Goal: Transaction & Acquisition: Purchase product/service

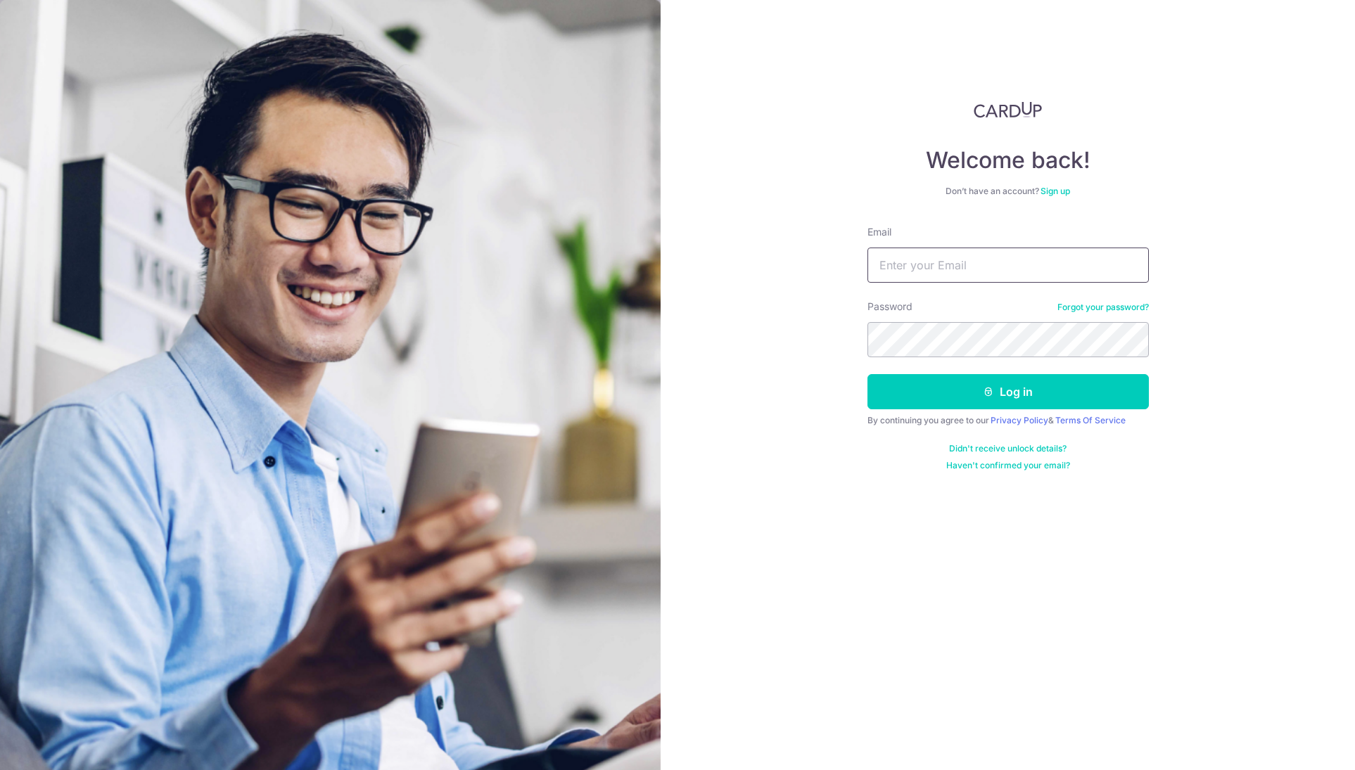
type input "[EMAIL_ADDRESS][DOMAIN_NAME]"
drag, startPoint x: 1014, startPoint y: 416, endPoint x: 1018, endPoint y: 403, distance: 13.1
click at [1016, 411] on form "Email yao.yanlong116@gmail.com Password Forgot your password? Log in By continu…" at bounding box center [1007, 348] width 281 height 246
click at [1018, 397] on button "Log in" at bounding box center [1007, 391] width 281 height 35
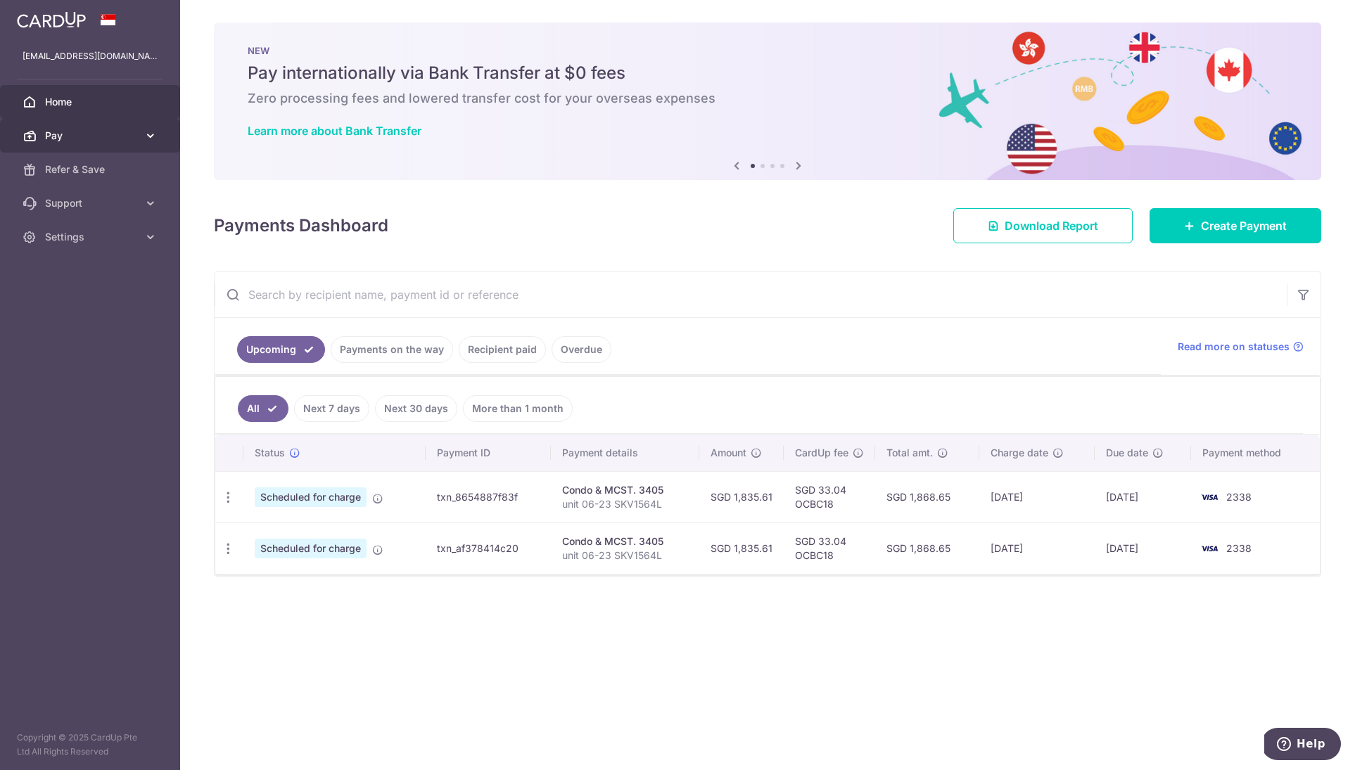
click at [62, 129] on span "Pay" at bounding box center [91, 136] width 93 height 14
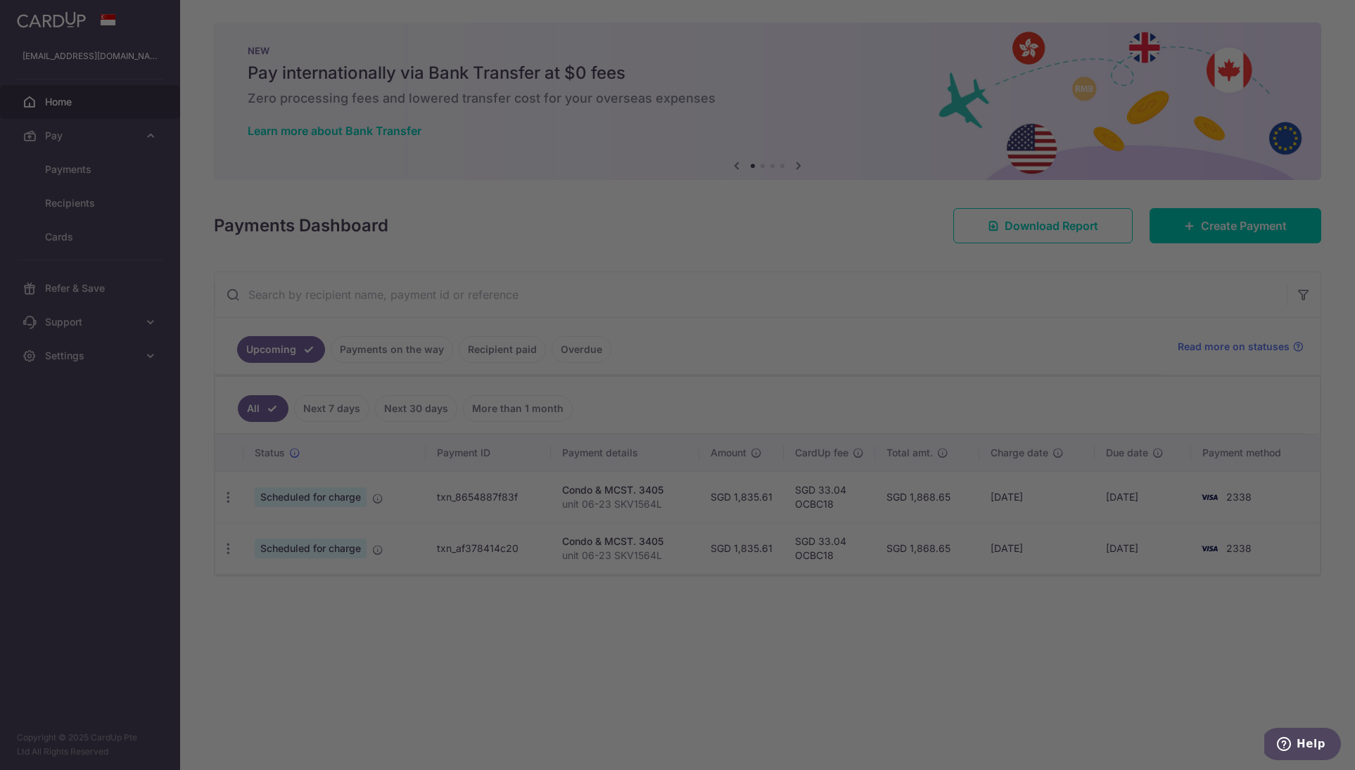
click at [112, 170] on div at bounding box center [684, 389] width 1368 height 778
click at [77, 167] on div at bounding box center [684, 389] width 1368 height 778
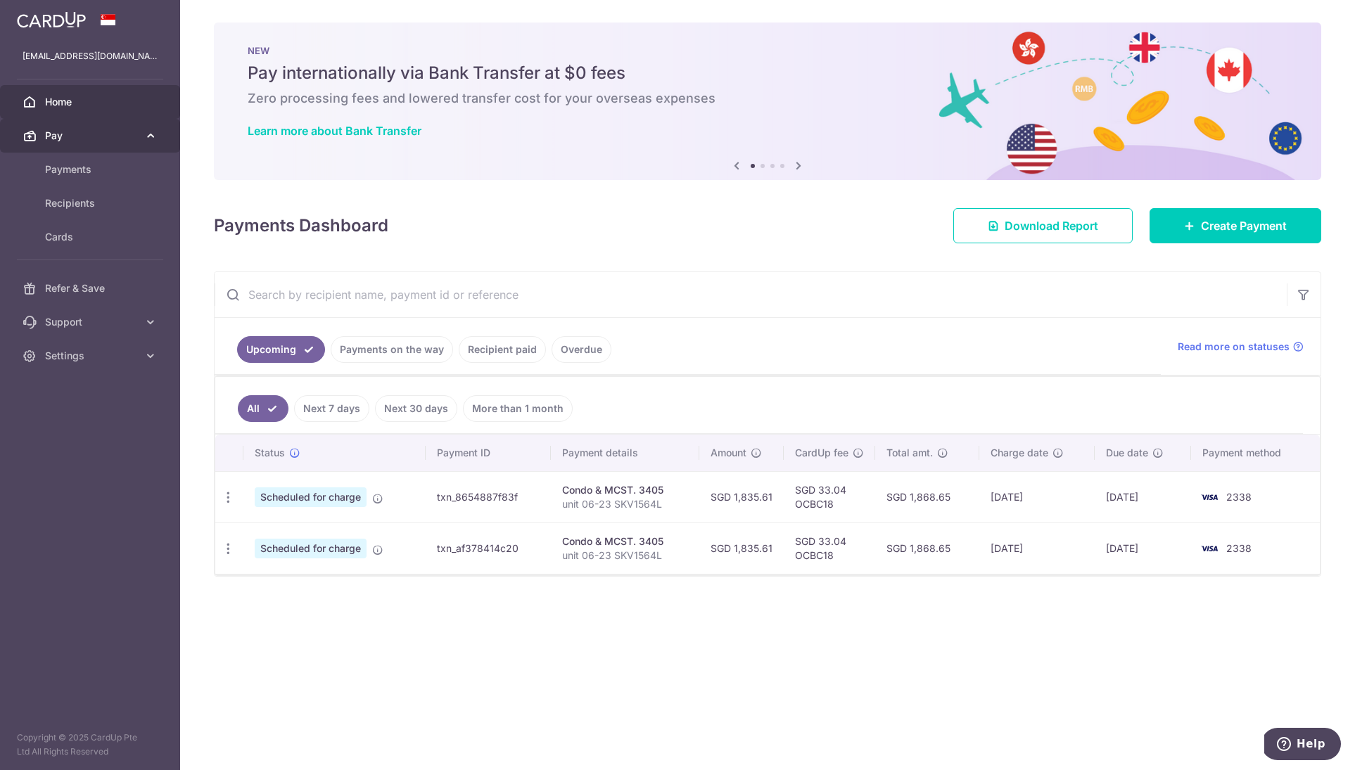
click at [67, 151] on link "Pay" at bounding box center [90, 136] width 180 height 34
click at [66, 166] on link "Refer & Save" at bounding box center [90, 170] width 180 height 34
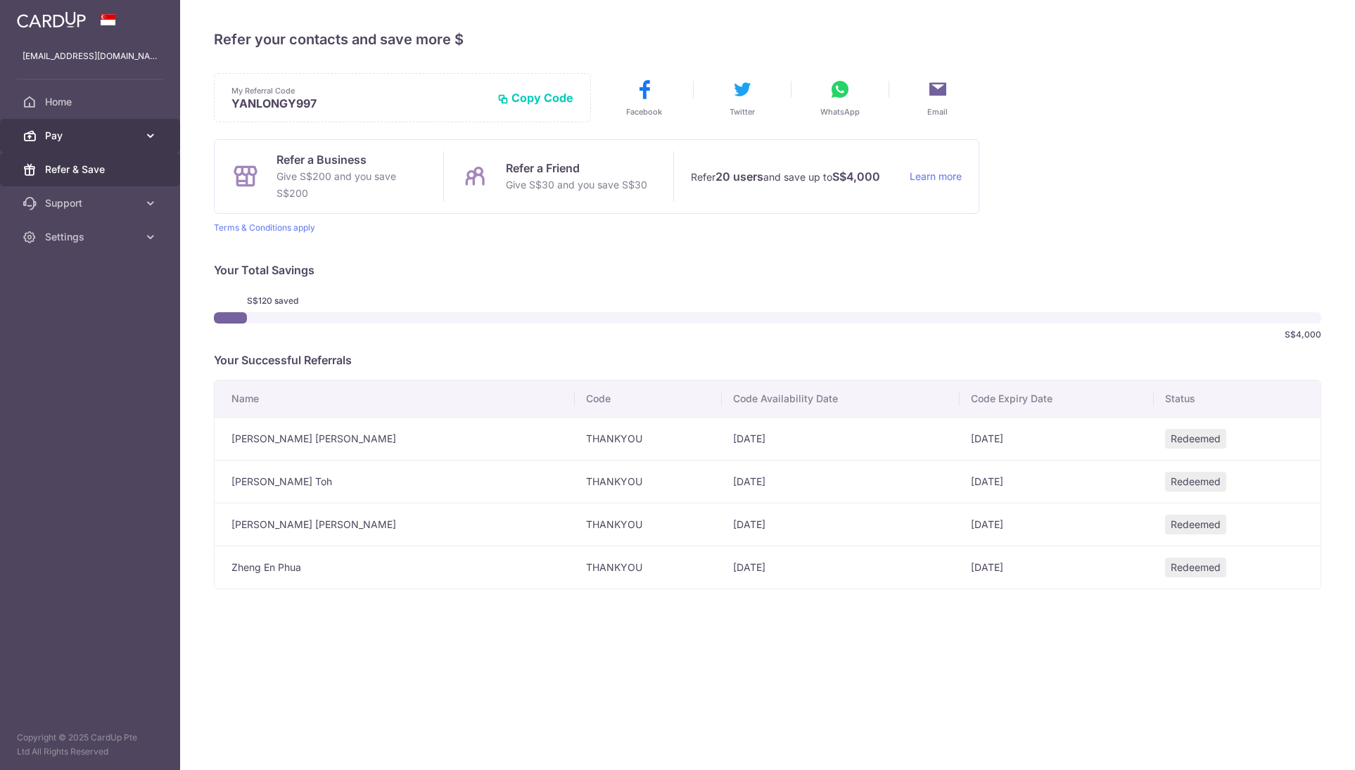
click at [84, 143] on link "Pay" at bounding box center [90, 136] width 180 height 34
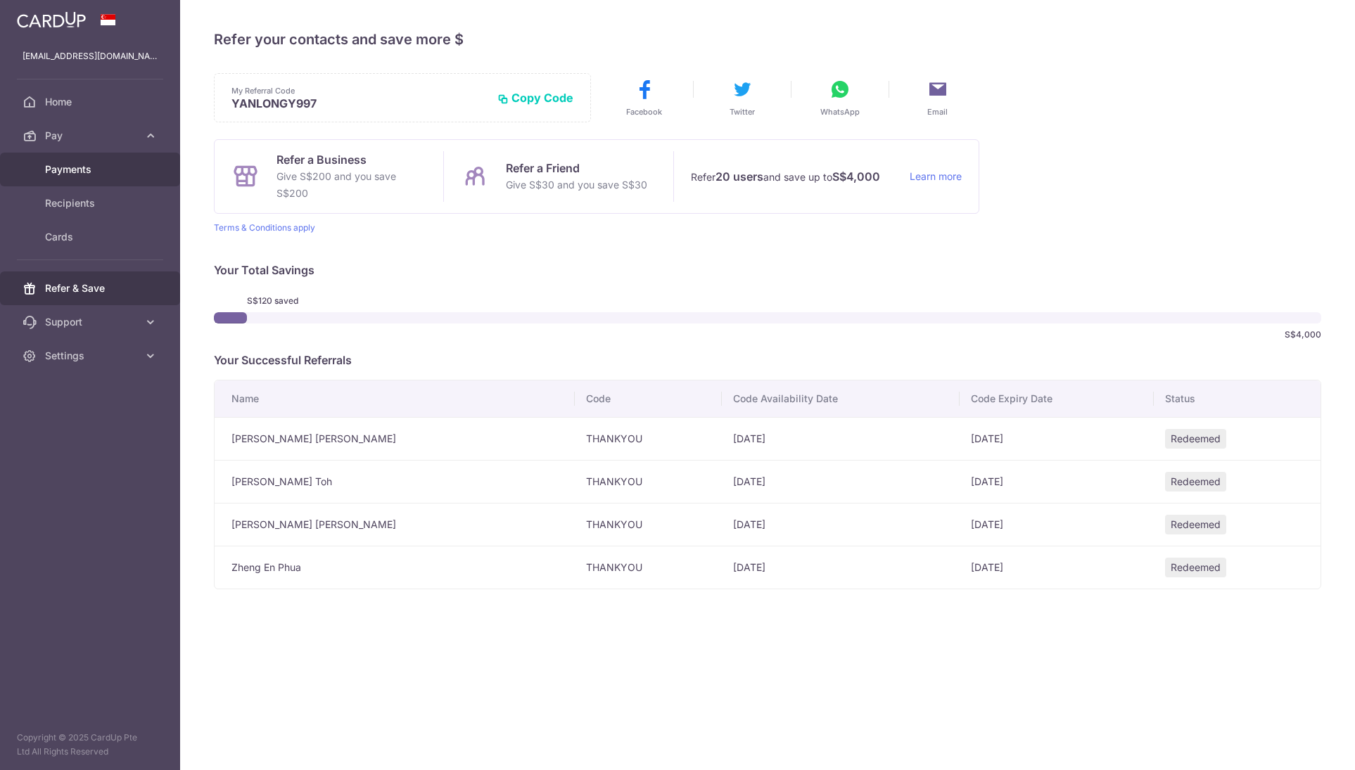
click at [82, 176] on span "Payments" at bounding box center [91, 169] width 93 height 14
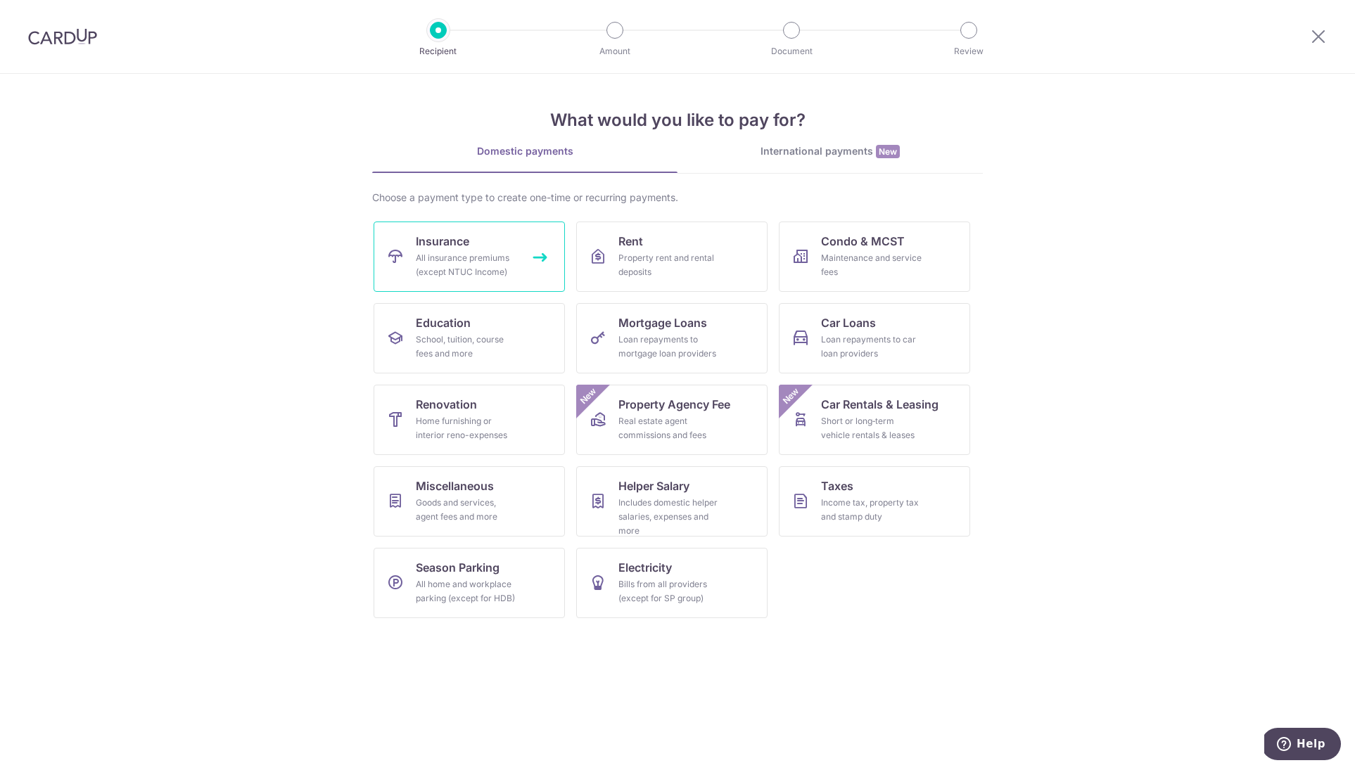
click at [451, 248] on span "Insurance" at bounding box center [442, 241] width 53 height 17
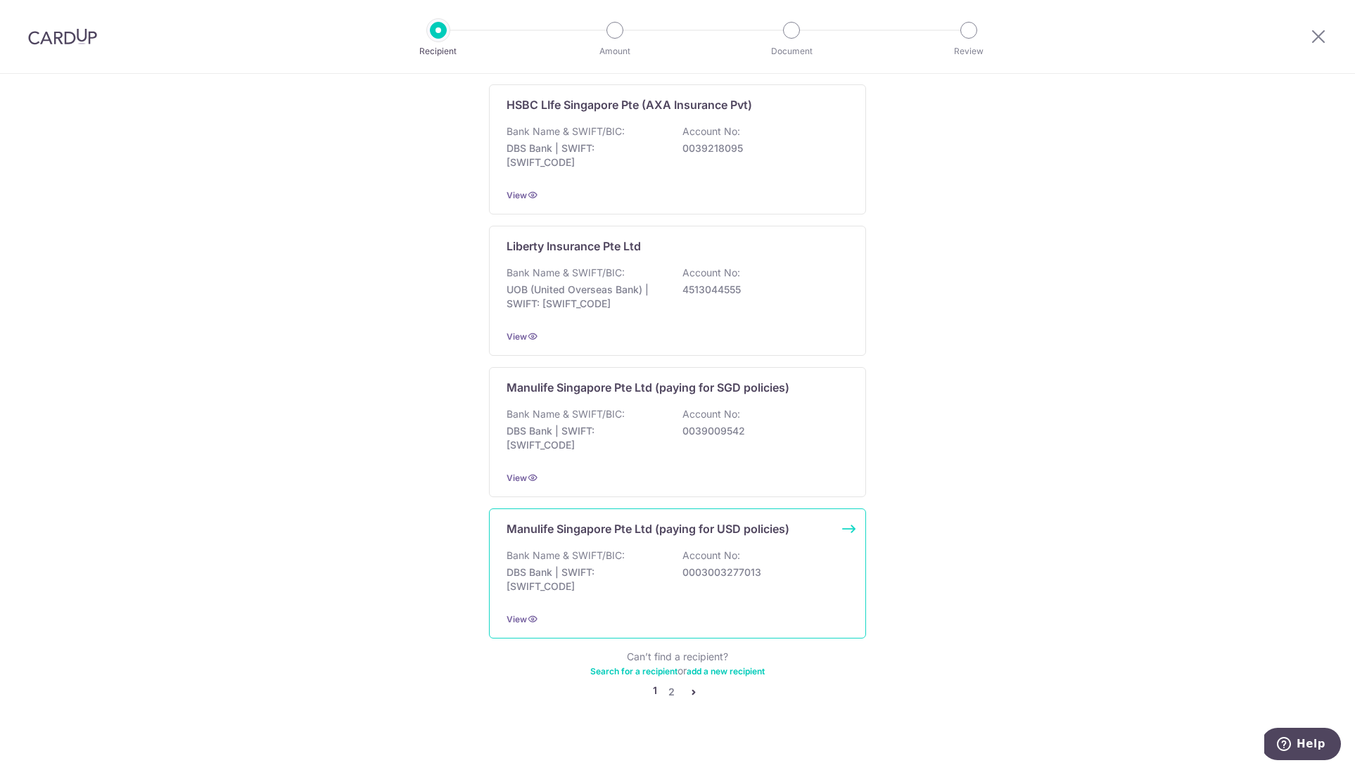
scroll to position [1151, 0]
drag, startPoint x: 674, startPoint y: 681, endPoint x: 672, endPoint y: 618, distance: 63.3
click at [674, 684] on link "2" at bounding box center [670, 692] width 17 height 17
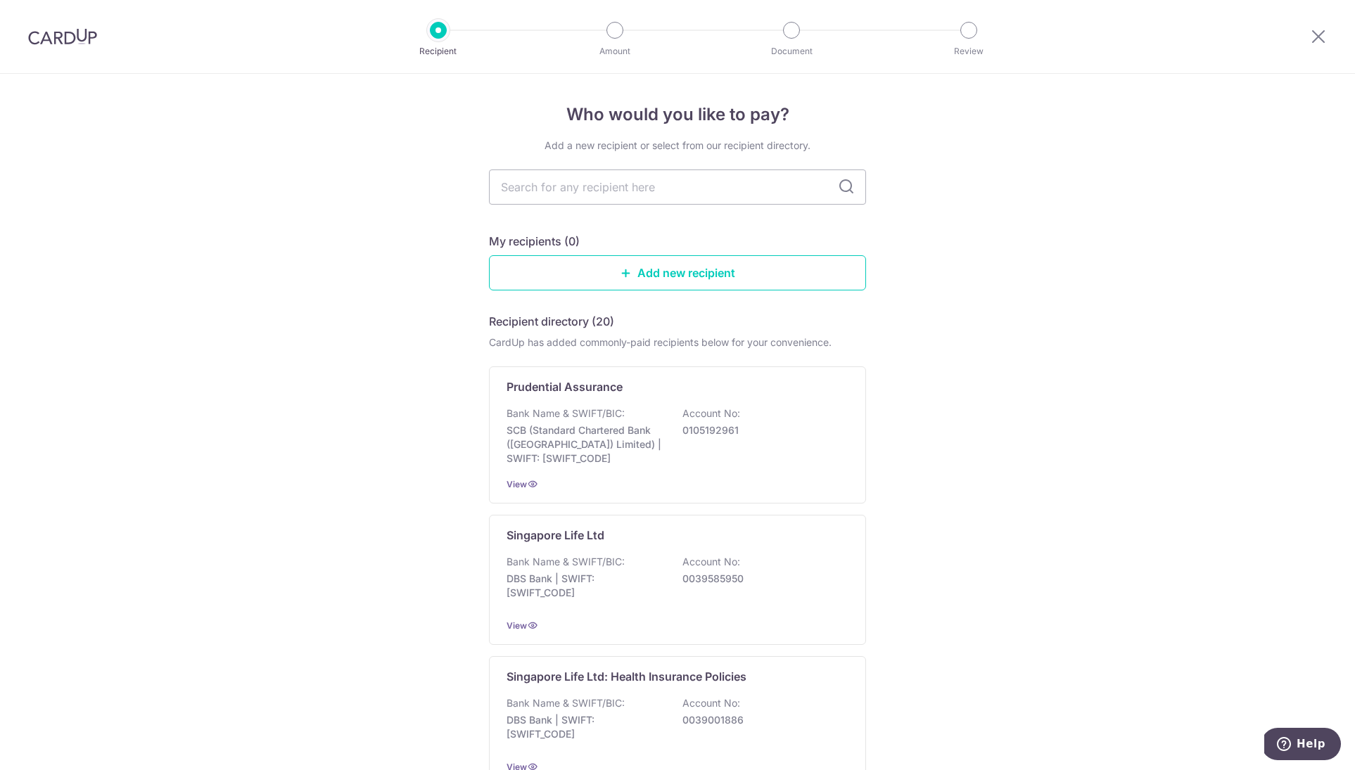
scroll to position [0, 0]
drag, startPoint x: 1321, startPoint y: 25, endPoint x: 1322, endPoint y: 49, distance: 23.2
click at [1321, 30] on div at bounding box center [1317, 36] width 73 height 73
click at [1322, 37] on icon at bounding box center [1318, 36] width 17 height 18
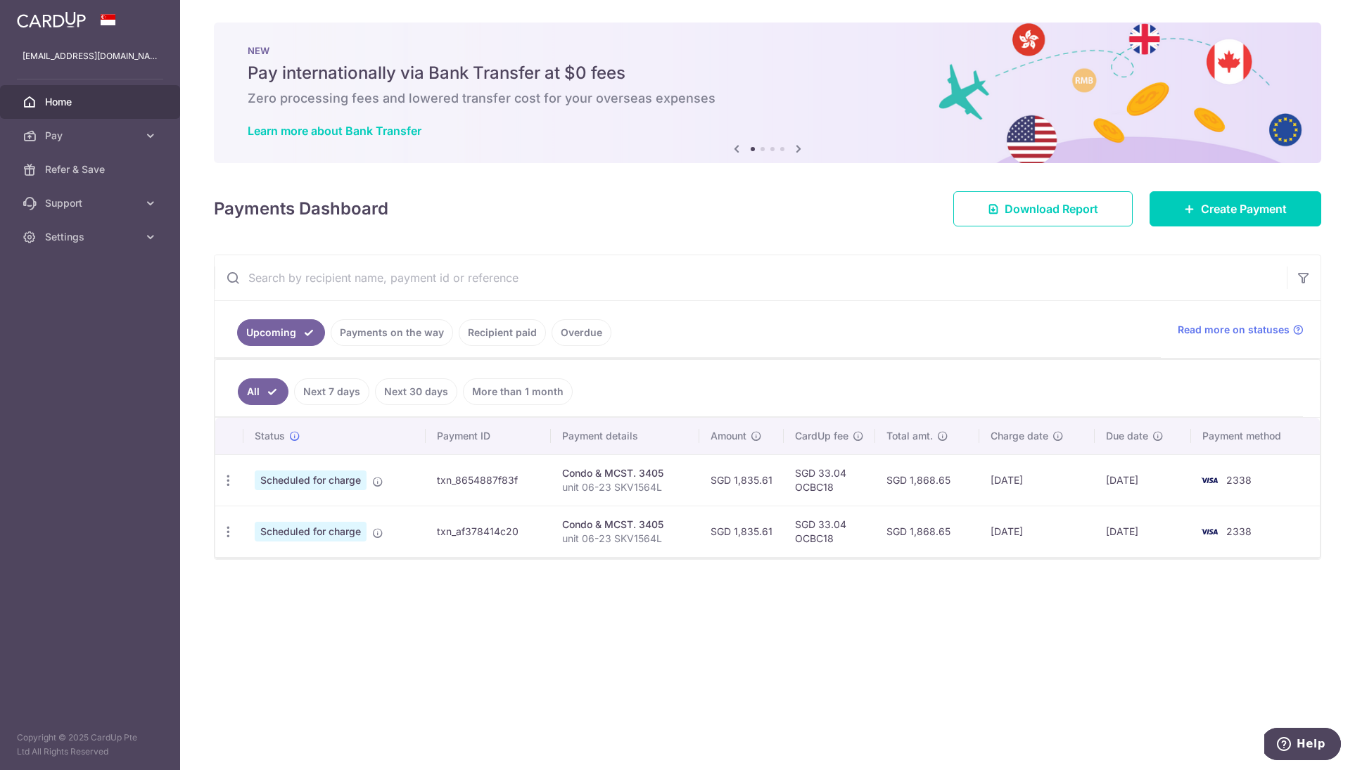
click at [513, 338] on link "Recipient paid" at bounding box center [502, 332] width 87 height 27
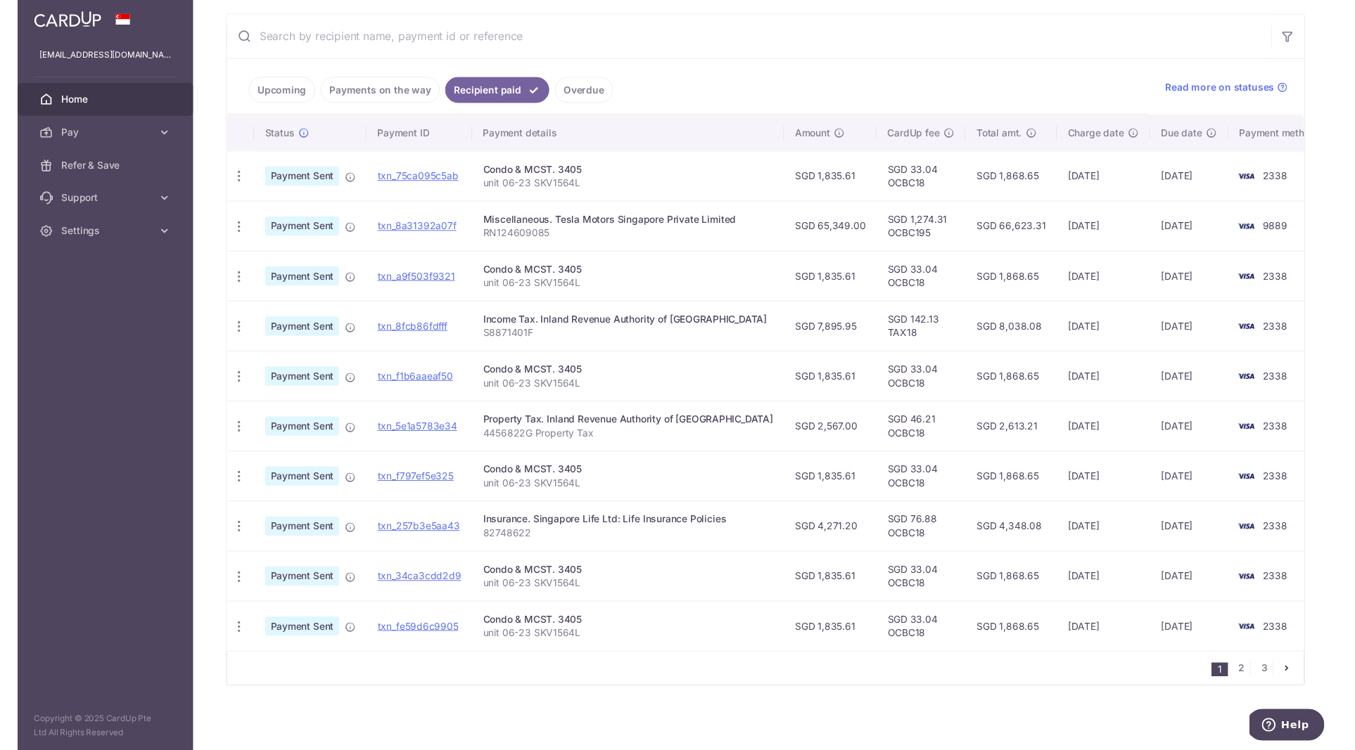
scroll to position [241, 0]
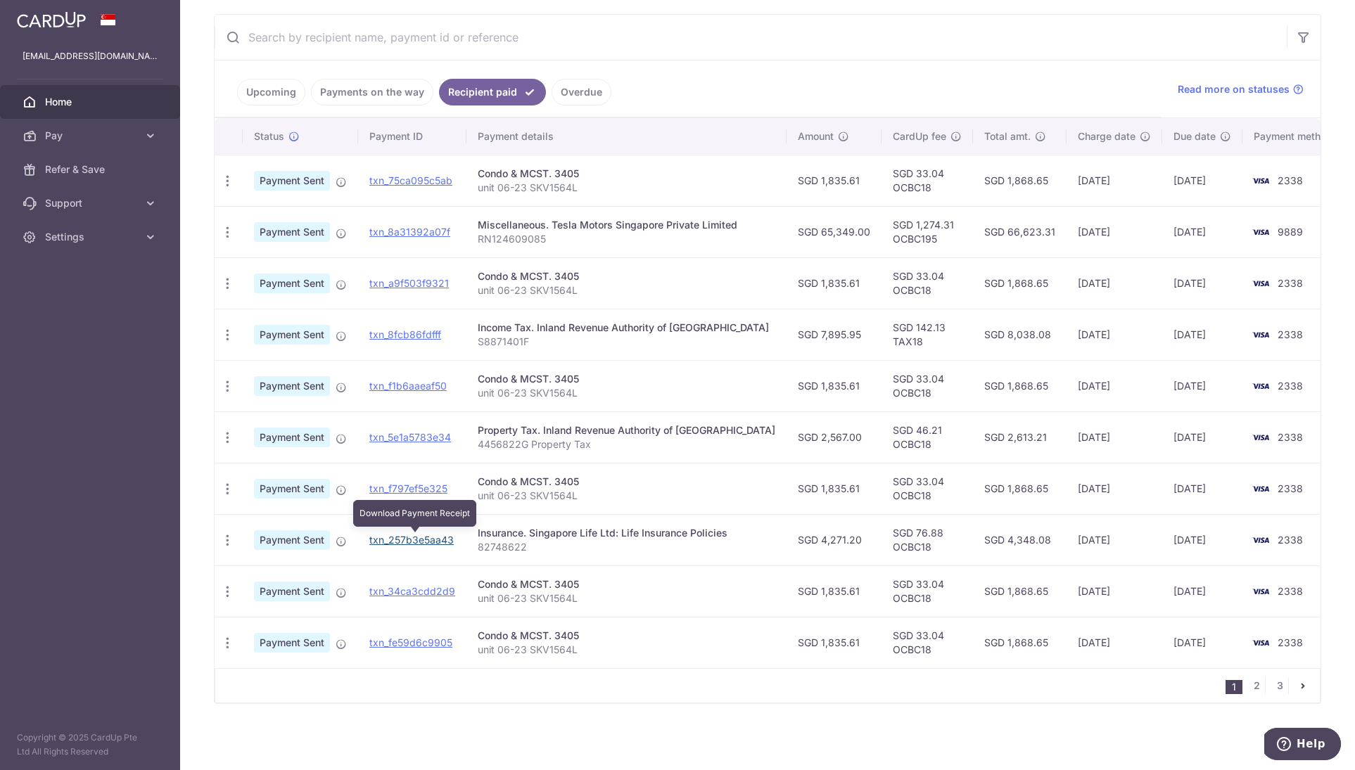
click at [401, 541] on link "txn_257b3e5aa43" at bounding box center [411, 540] width 84 height 12
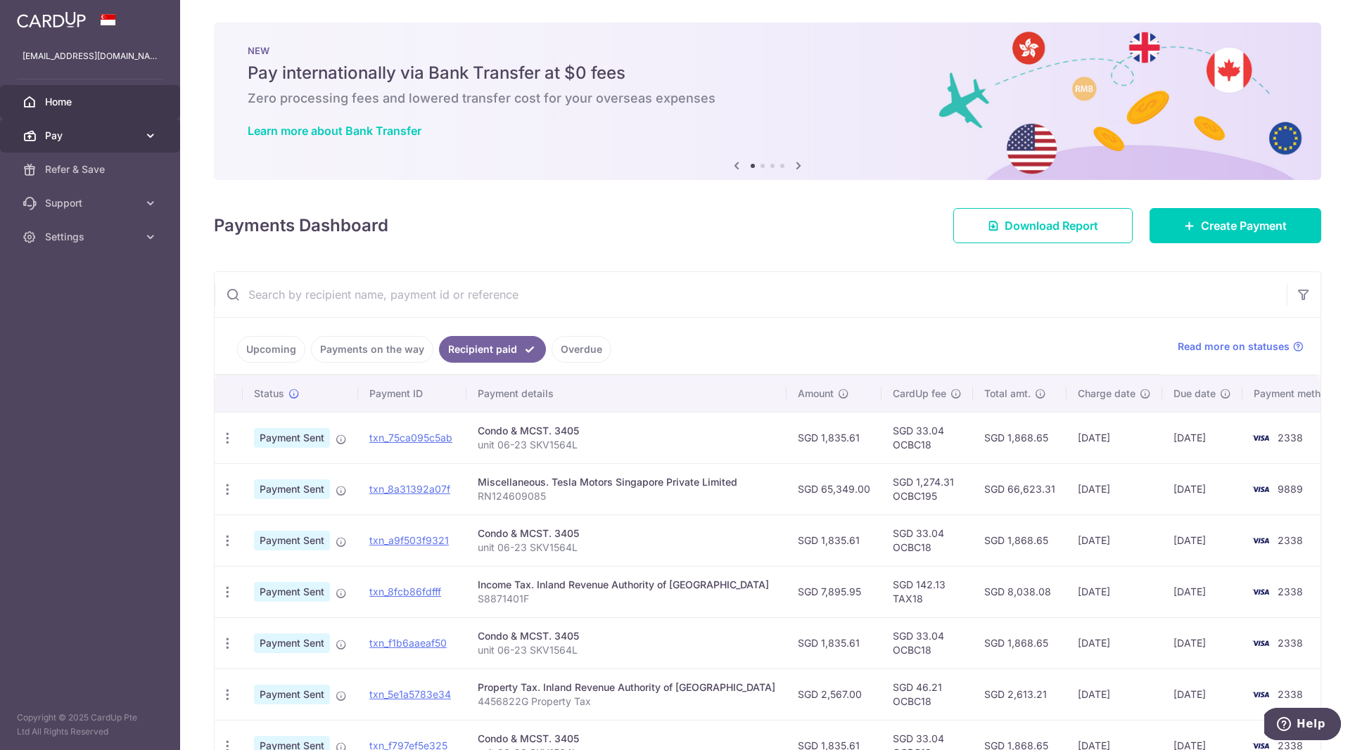
scroll to position [0, 0]
click at [125, 136] on span "Pay" at bounding box center [91, 136] width 93 height 14
click at [82, 170] on span "Payments" at bounding box center [91, 169] width 93 height 14
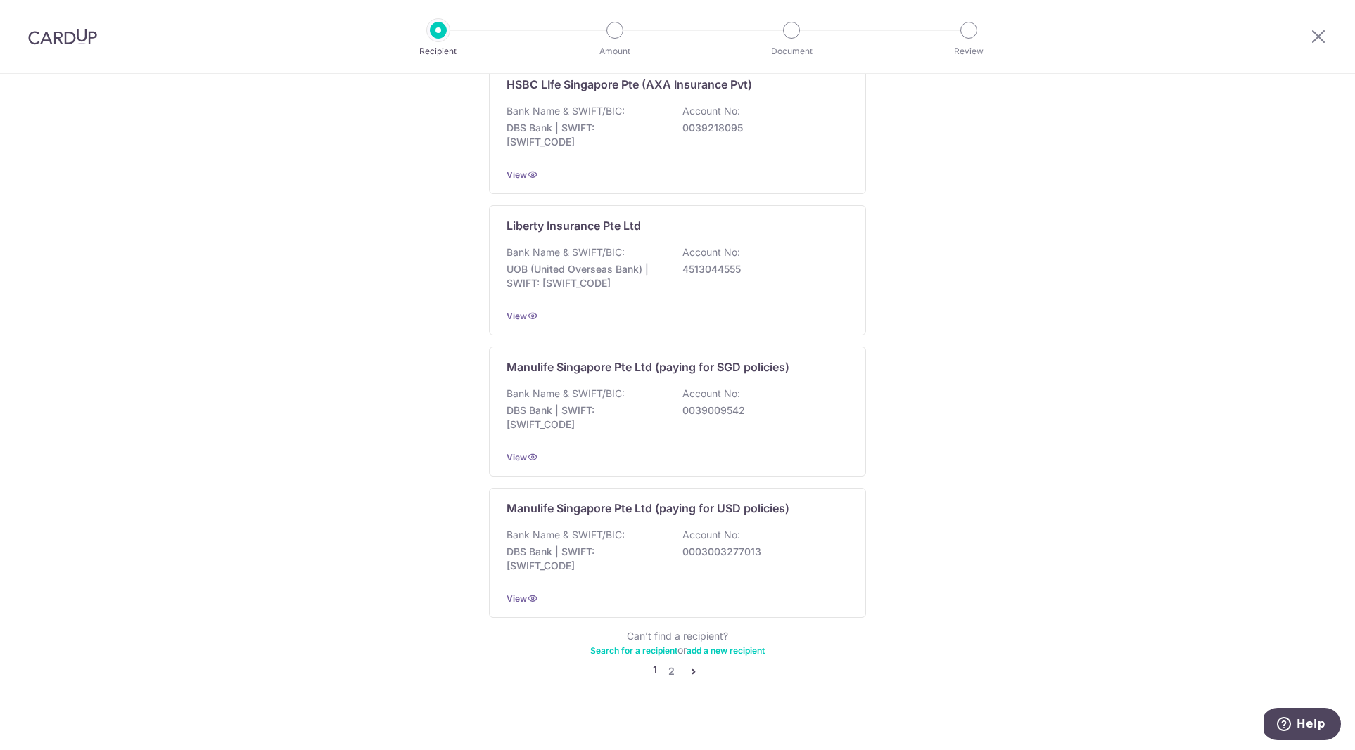
scroll to position [1170, 0]
drag, startPoint x: 672, startPoint y: 658, endPoint x: 642, endPoint y: 575, distance: 88.8
click at [672, 665] on link "2" at bounding box center [670, 673] width 17 height 17
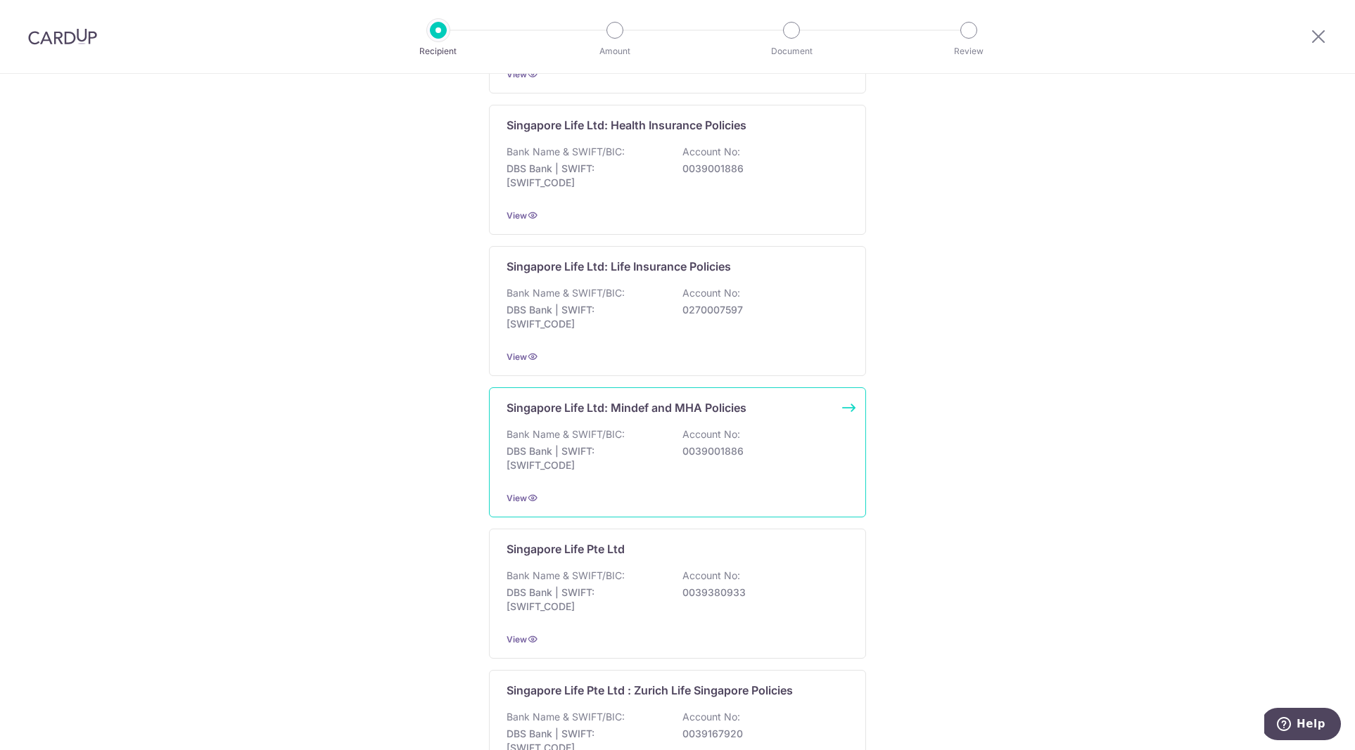
scroll to position [536, 0]
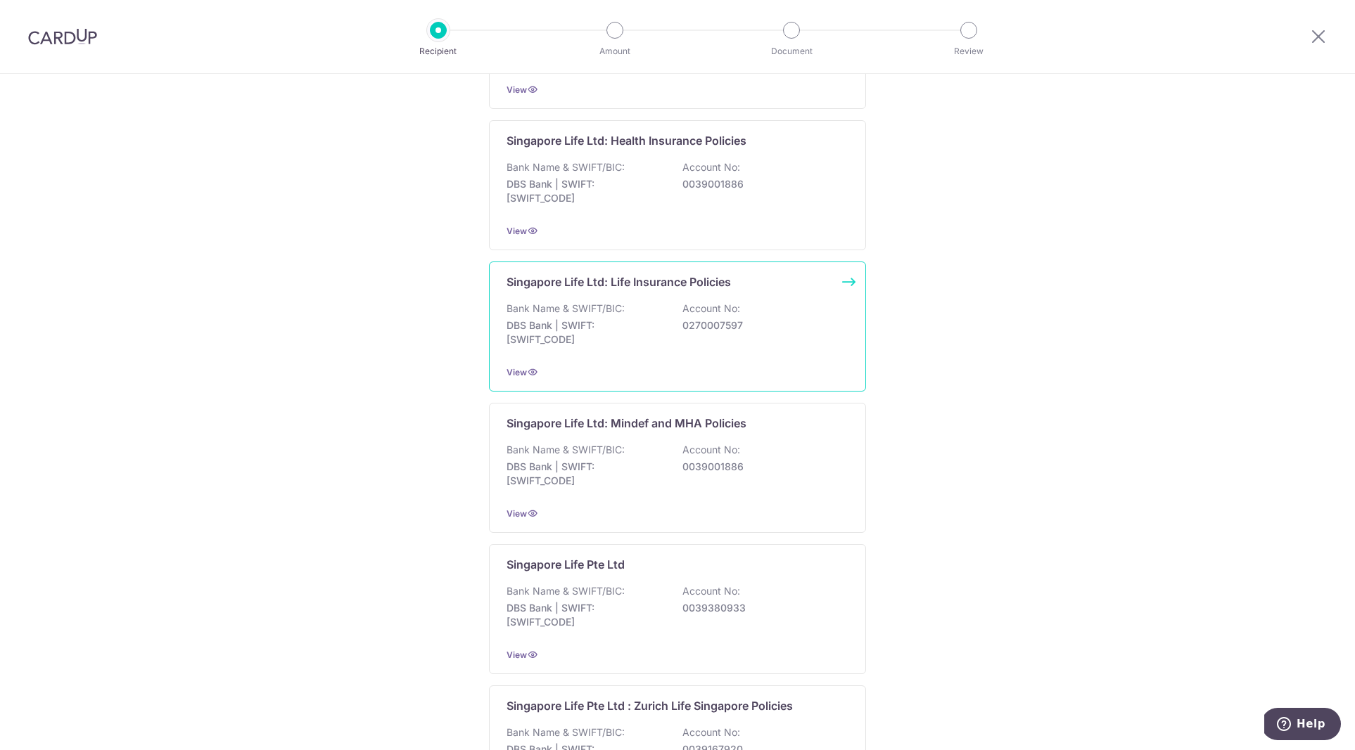
click at [677, 281] on p "Singapore Life Ltd: Life Insurance Policies" at bounding box center [618, 282] width 224 height 17
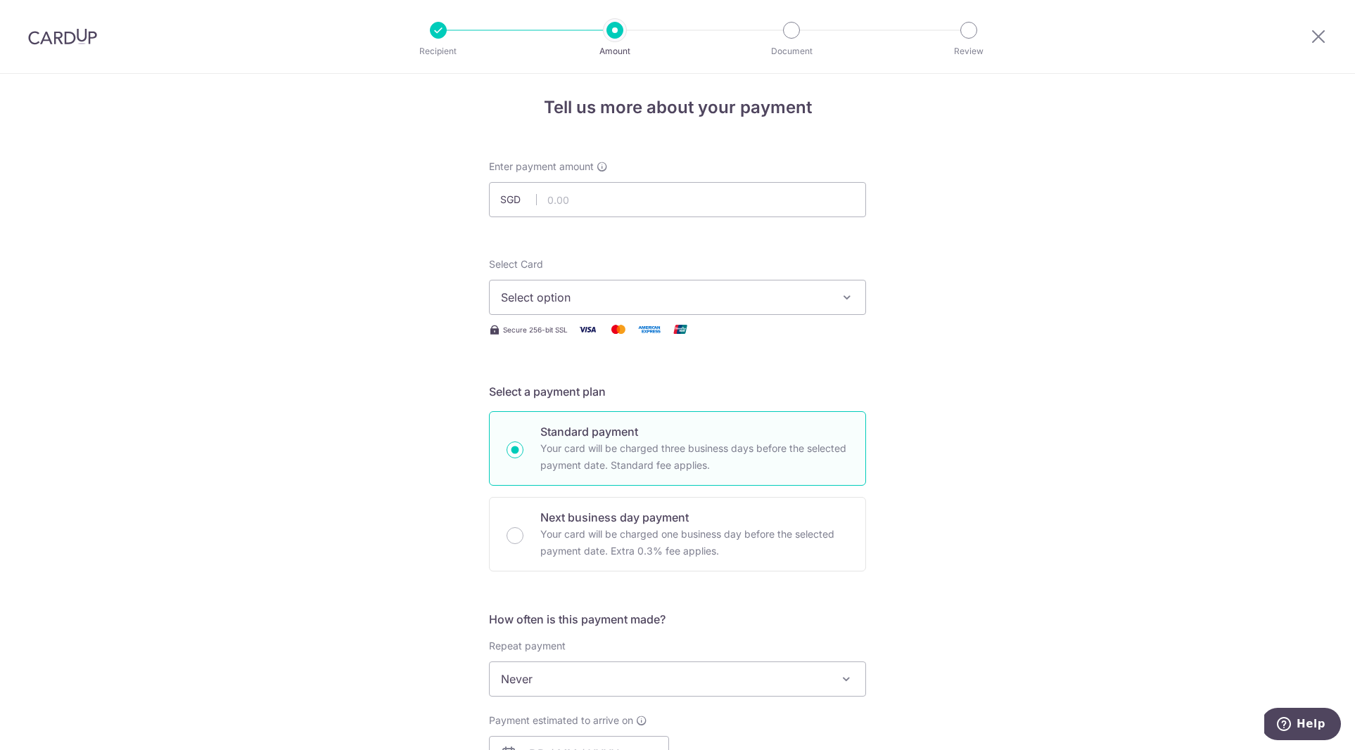
scroll to position [8, 0]
click at [594, 198] on input "text" at bounding box center [677, 198] width 377 height 35
type input "4,271.20"
click at [618, 303] on button "Select option" at bounding box center [677, 293] width 377 height 35
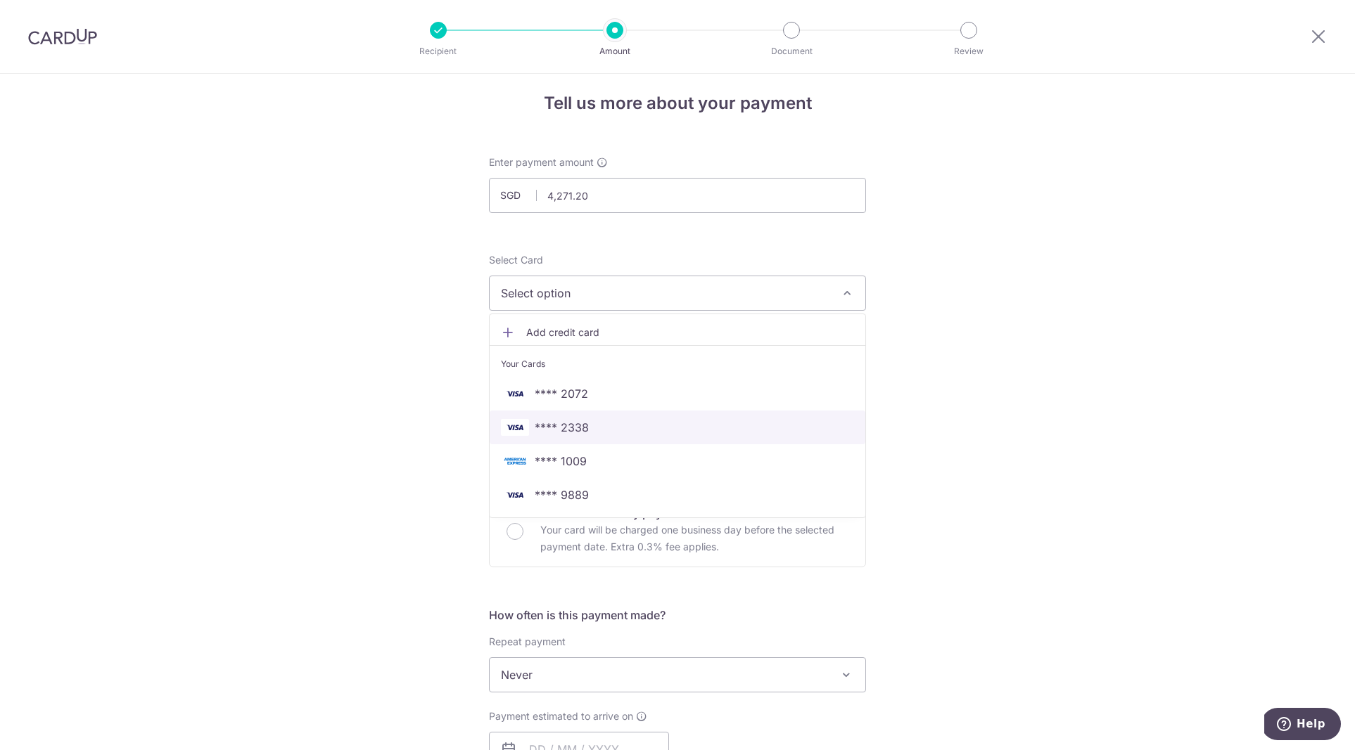
click at [615, 431] on span "**** 2338" at bounding box center [677, 427] width 353 height 17
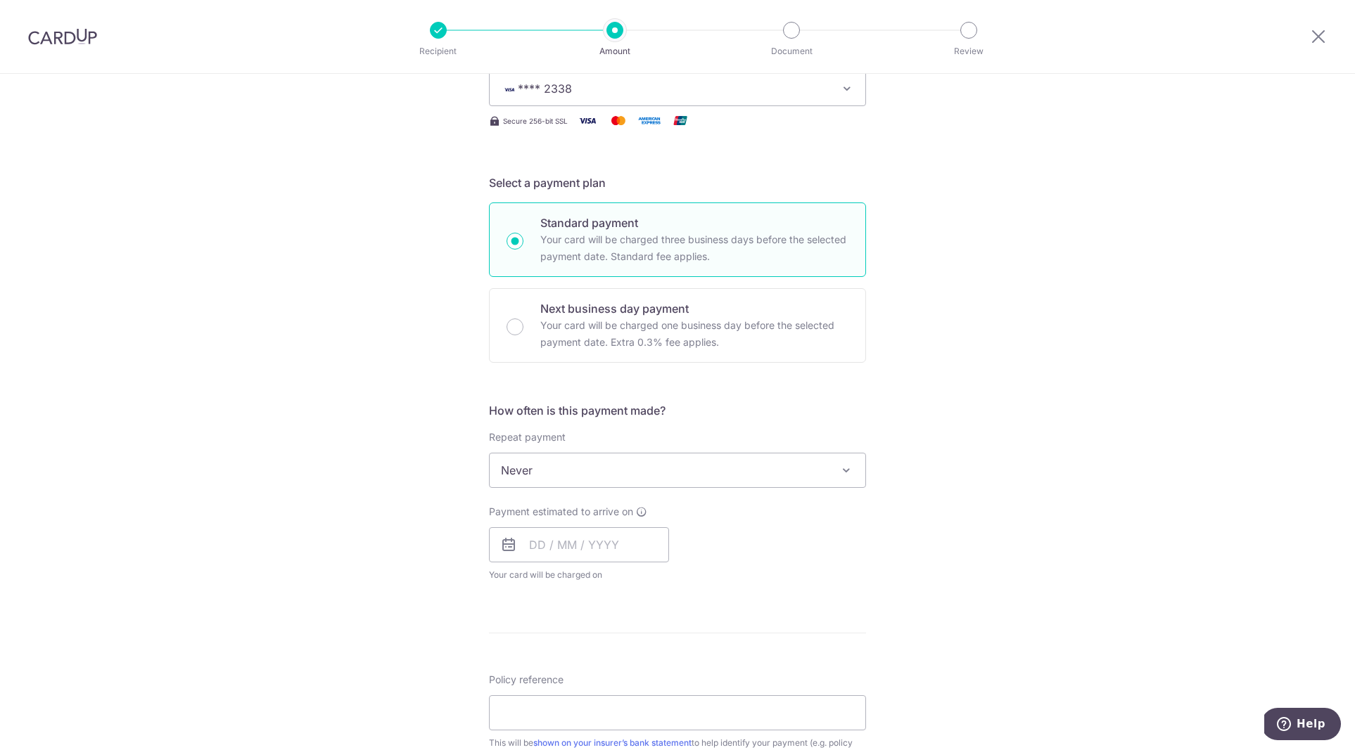
scroll to position [221, 0]
click at [615, 470] on span "Never" at bounding box center [677, 466] width 376 height 34
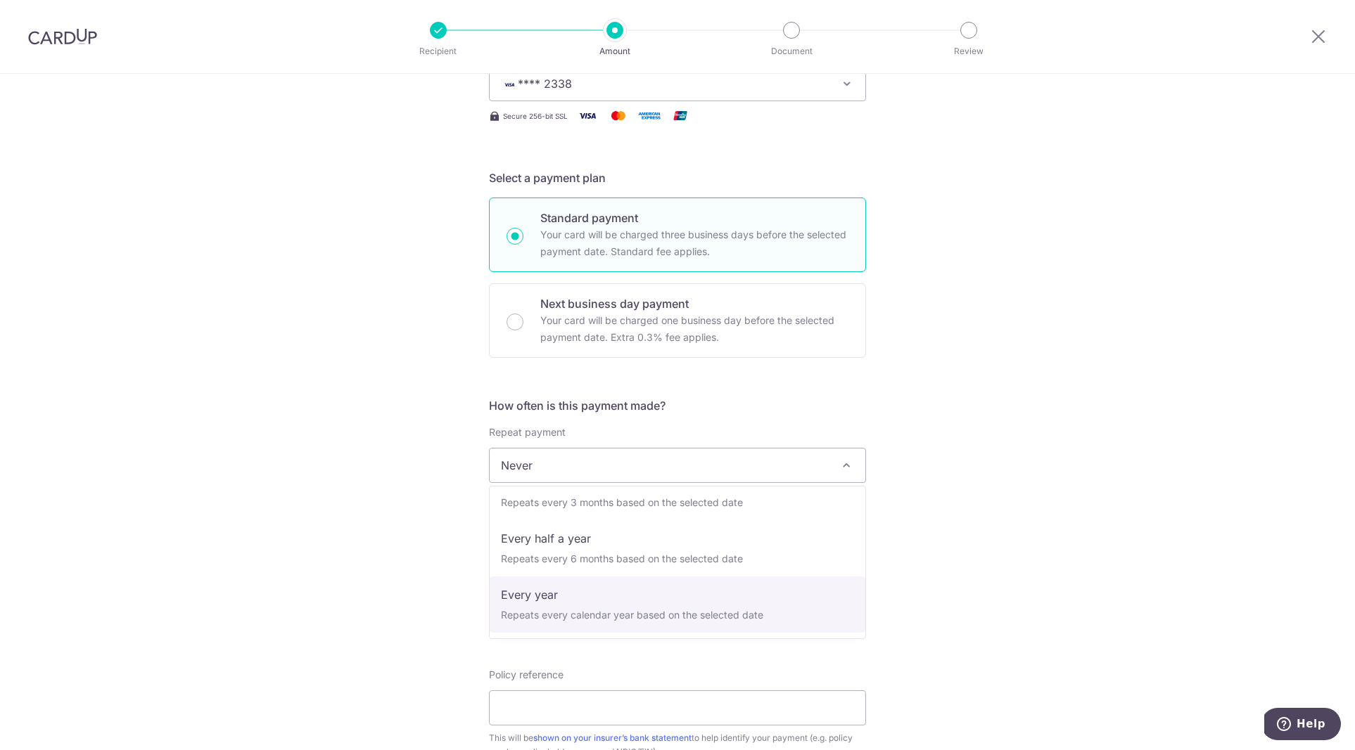
scroll to position [197, 0]
drag, startPoint x: 556, startPoint y: 598, endPoint x: 569, endPoint y: 585, distance: 18.4
select select "6"
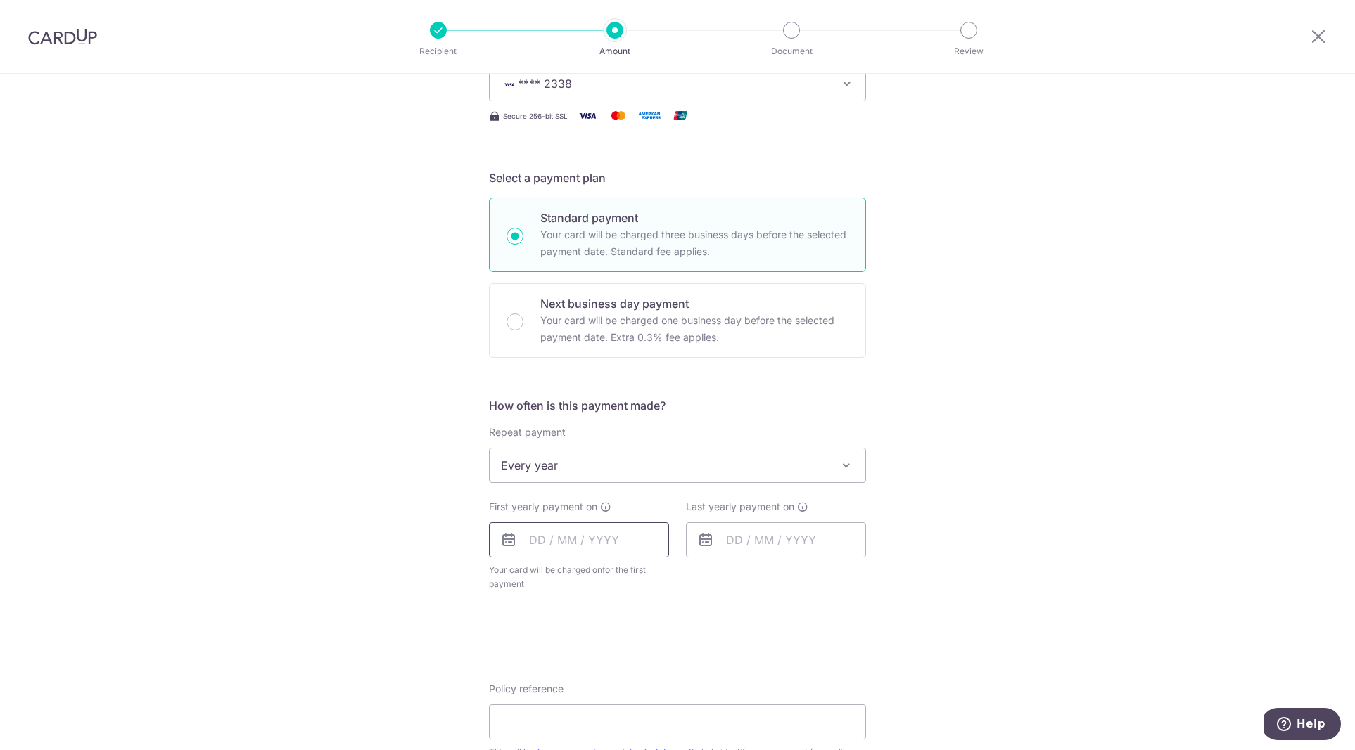
click at [536, 545] on input "text" at bounding box center [579, 540] width 180 height 35
type input "1"
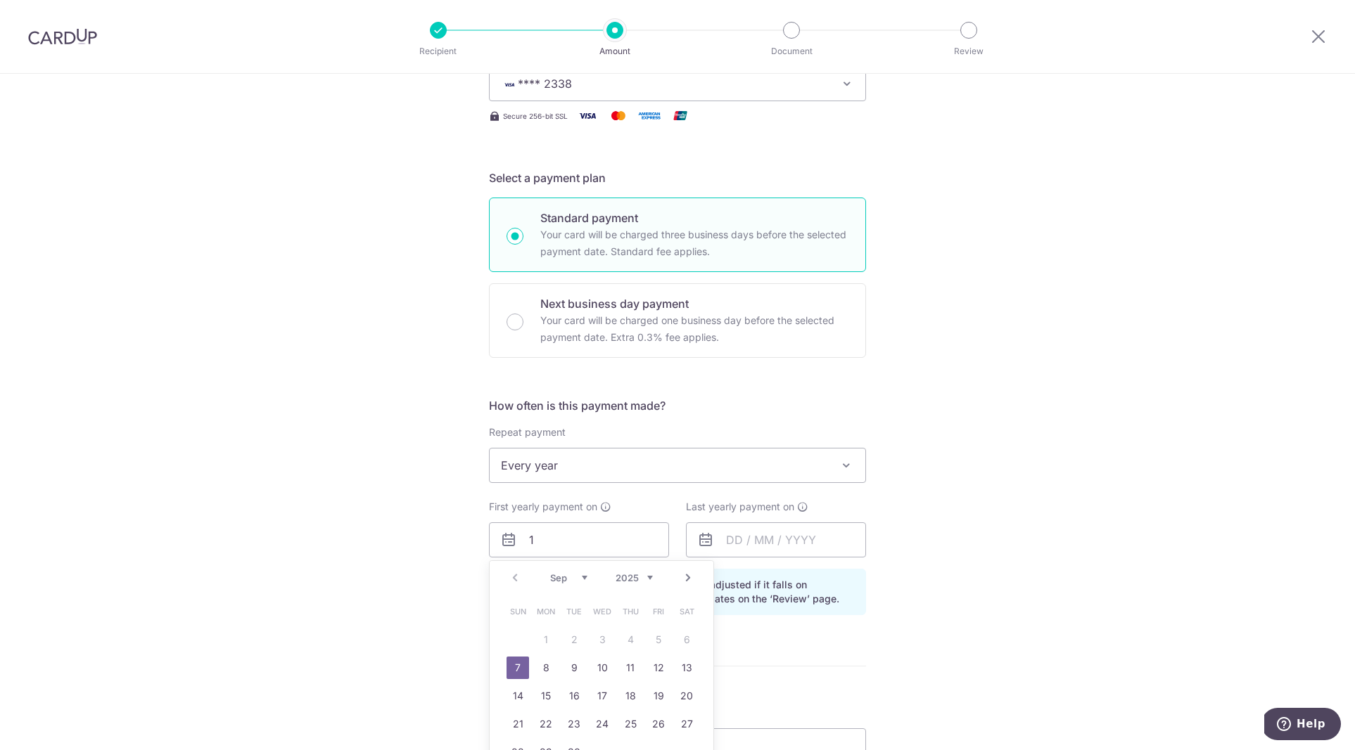
click at [687, 579] on link "Next" at bounding box center [687, 578] width 17 height 17
click at [603, 638] on link "1" at bounding box center [602, 640] width 23 height 23
type input "01/10/2025"
click at [599, 556] on input "1" at bounding box center [579, 540] width 180 height 35
click at [517, 581] on div "Prev Next Sep Oct Nov Dec 2025 2026 2027 2028 2029 2030 2031 2032 2033 2034 2035" at bounding box center [601, 578] width 224 height 34
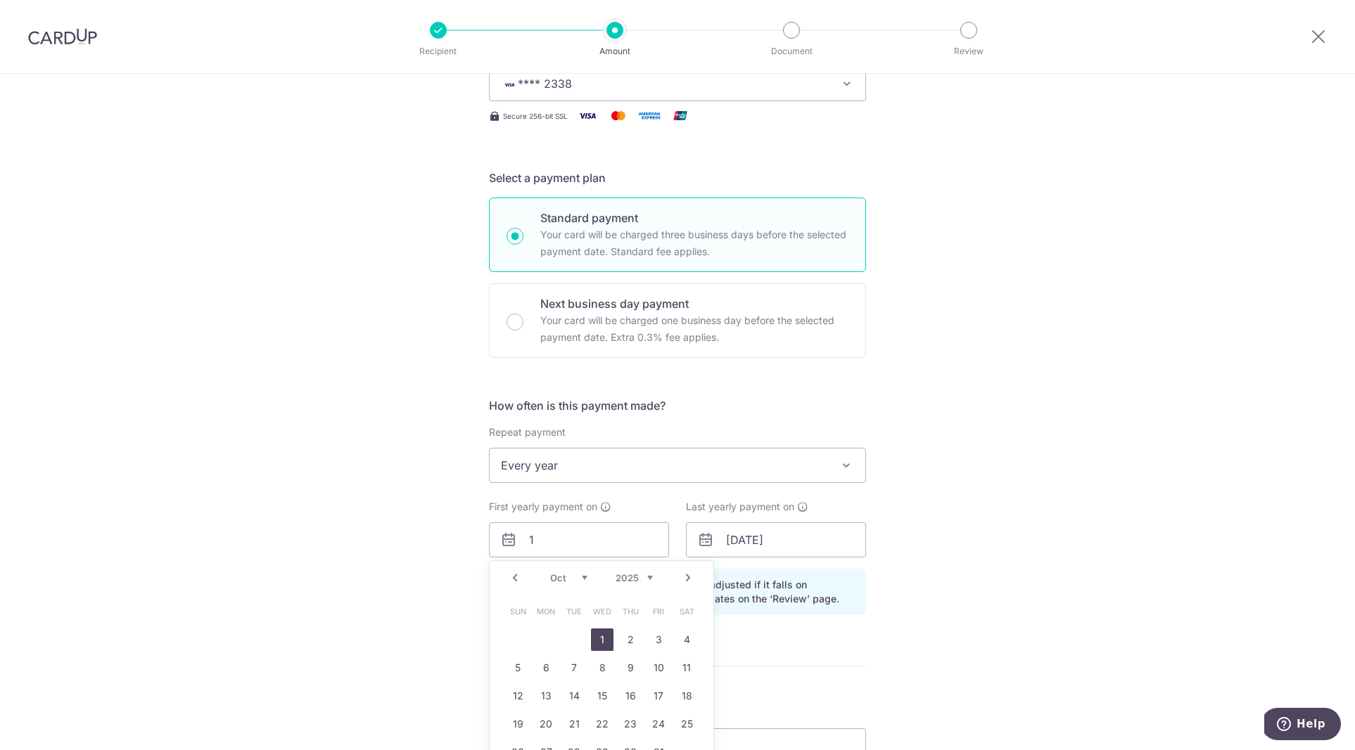
click at [606, 640] on link "1" at bounding box center [602, 640] width 23 height 23
type input "01/10/2025"
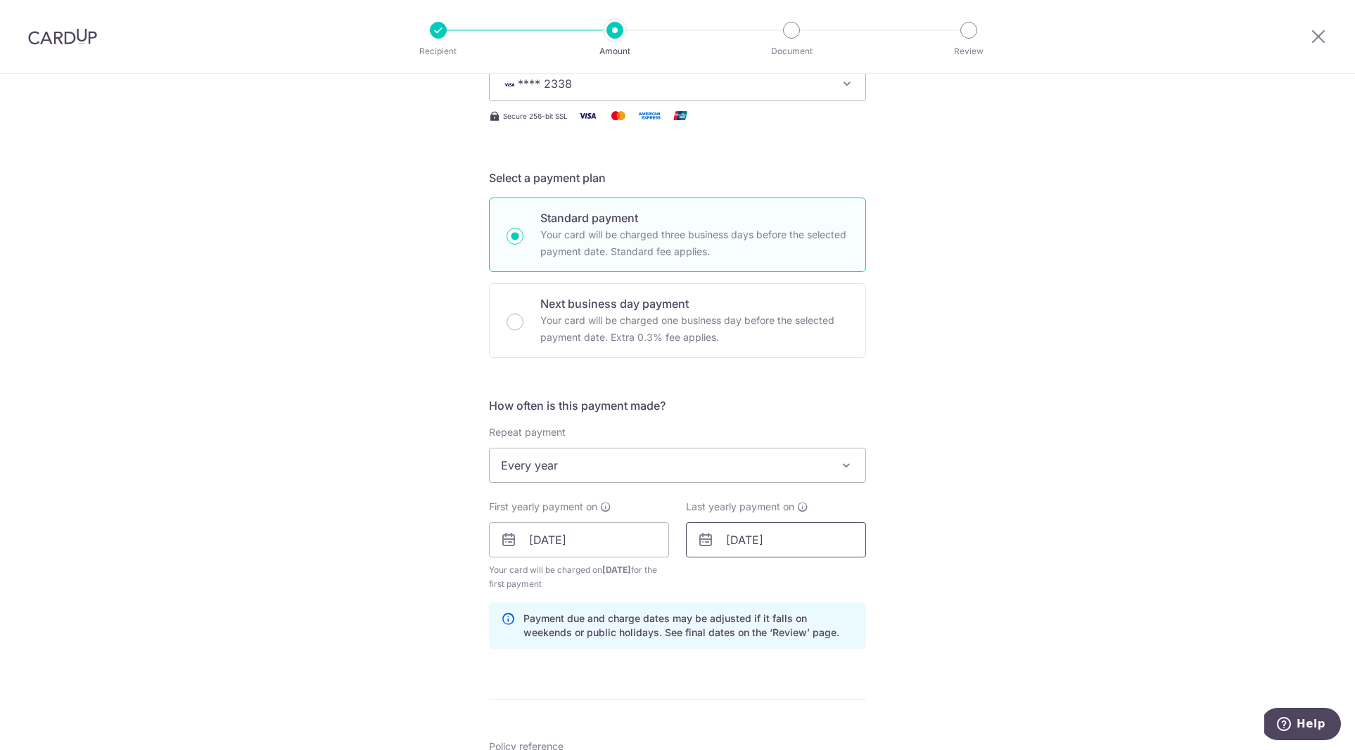
click at [804, 544] on input "01/10/2025" at bounding box center [776, 540] width 180 height 35
type input "01/10/2026"
click at [1004, 492] on div "Tell us more about your payment Enter payment amount SGD 4,271.20 4271.20 Selec…" at bounding box center [677, 525] width 1355 height 1344
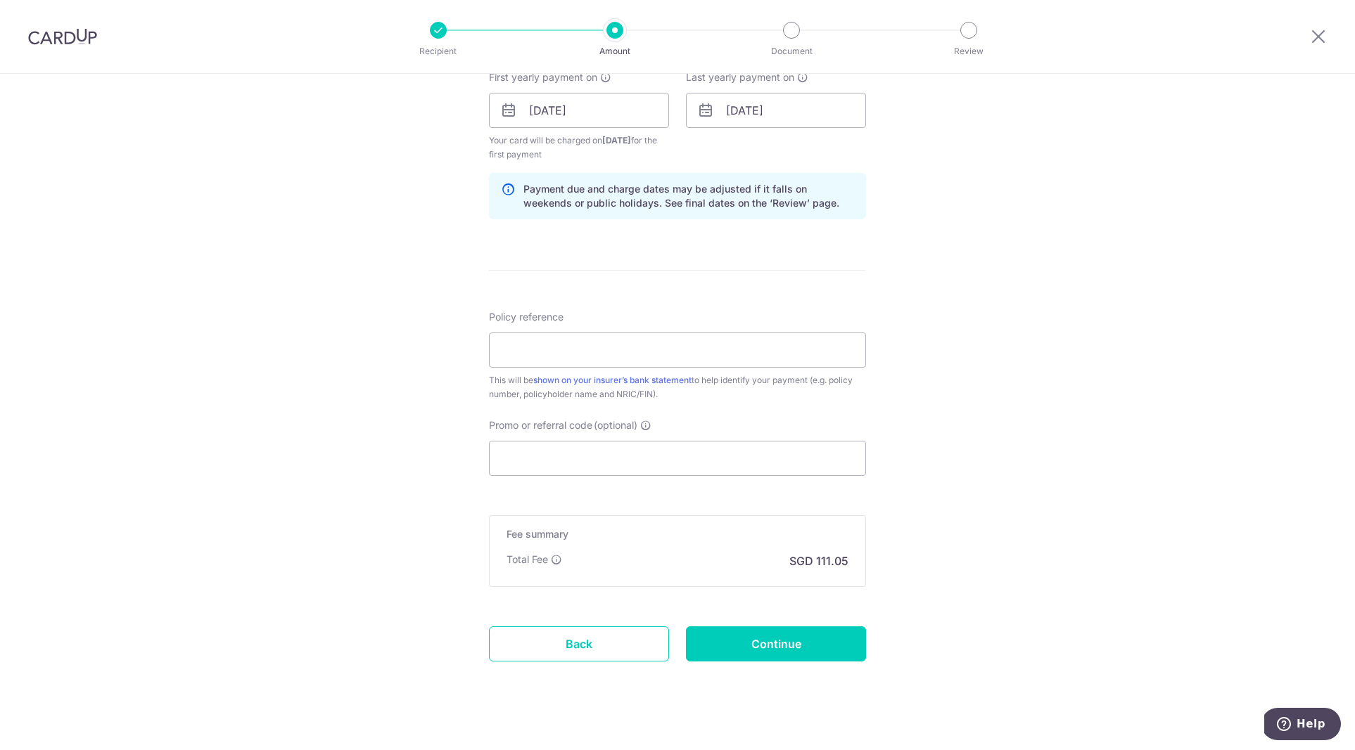
scroll to position [651, 0]
click at [664, 356] on input "Policy reference" at bounding box center [677, 349] width 377 height 35
click at [527, 459] on input "Promo or referral code (optional)" at bounding box center [677, 457] width 377 height 35
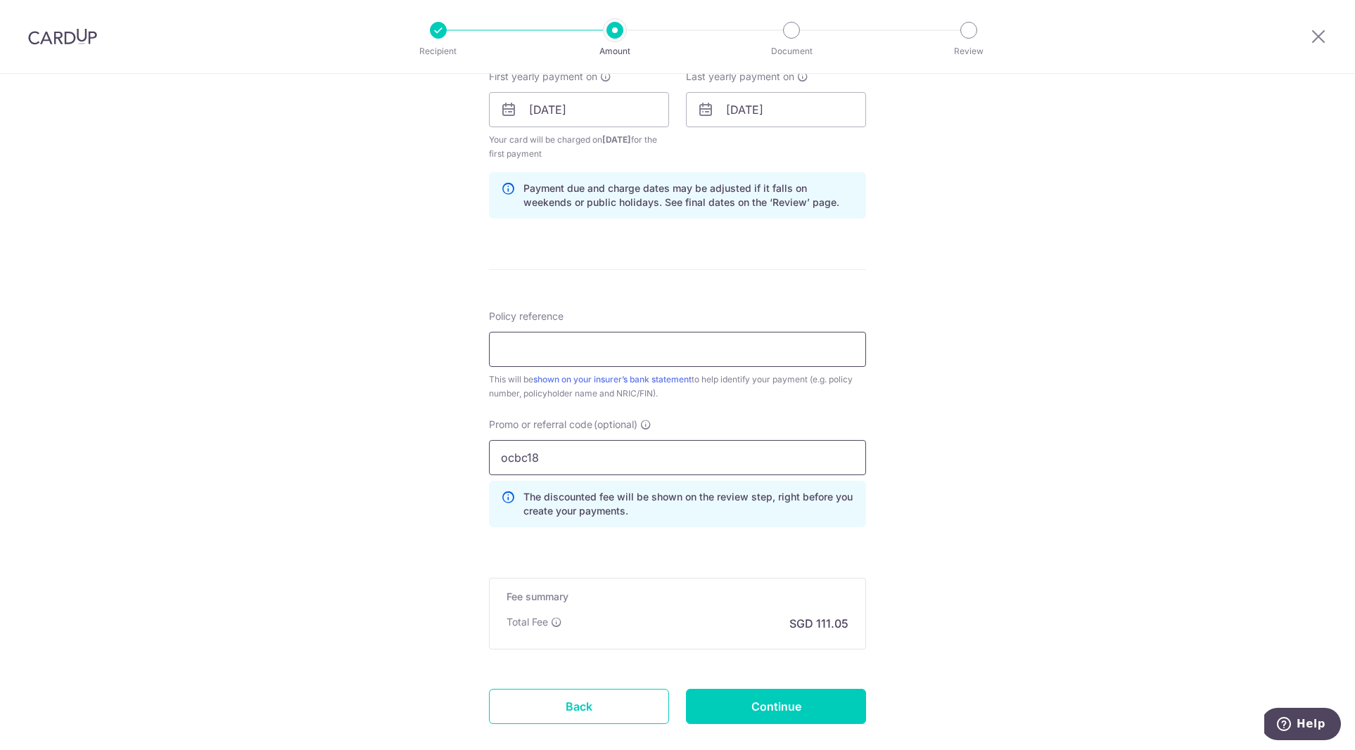
type input "ocbc18"
click at [575, 349] on input "Policy reference" at bounding box center [677, 349] width 377 height 35
paste input "82748622"
type input "82748622"
click at [648, 452] on input "ocbc18" at bounding box center [677, 457] width 377 height 35
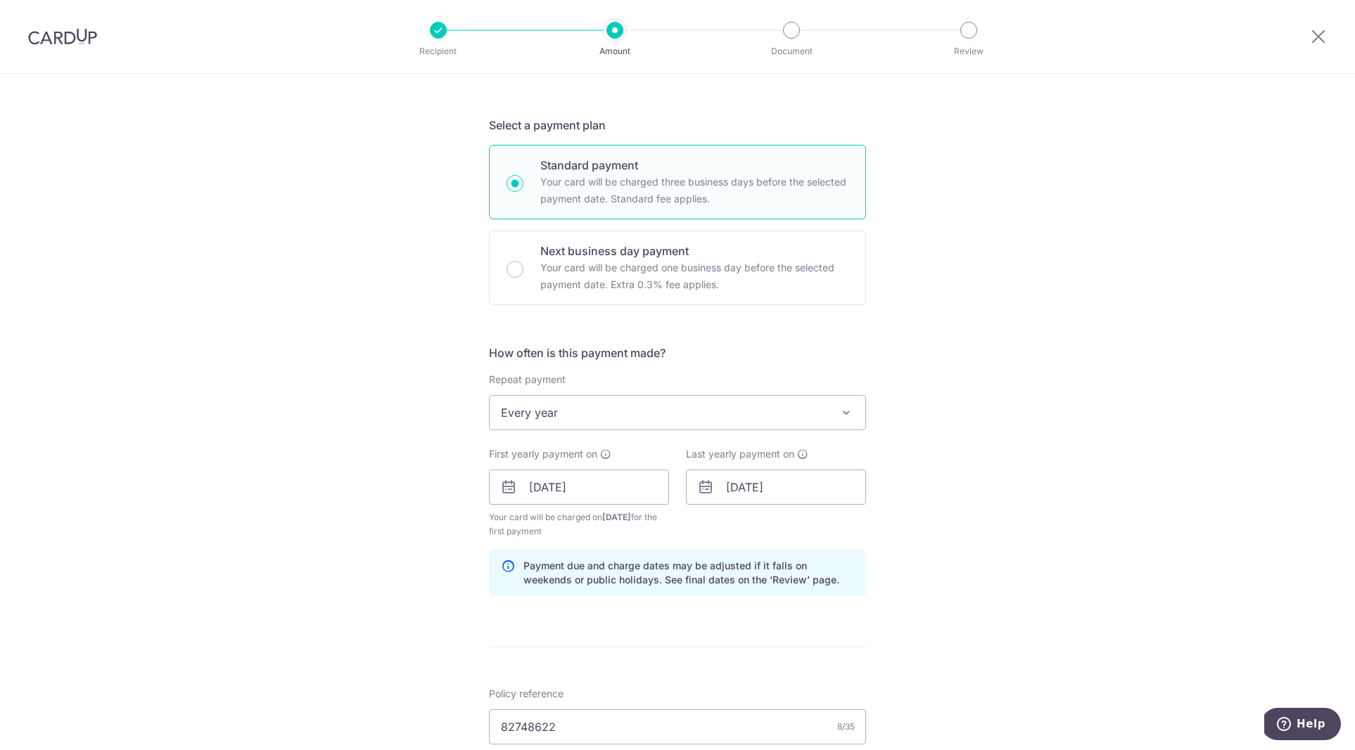
scroll to position [274, 0]
click at [539, 489] on input "01/10/2025" at bounding box center [579, 486] width 180 height 35
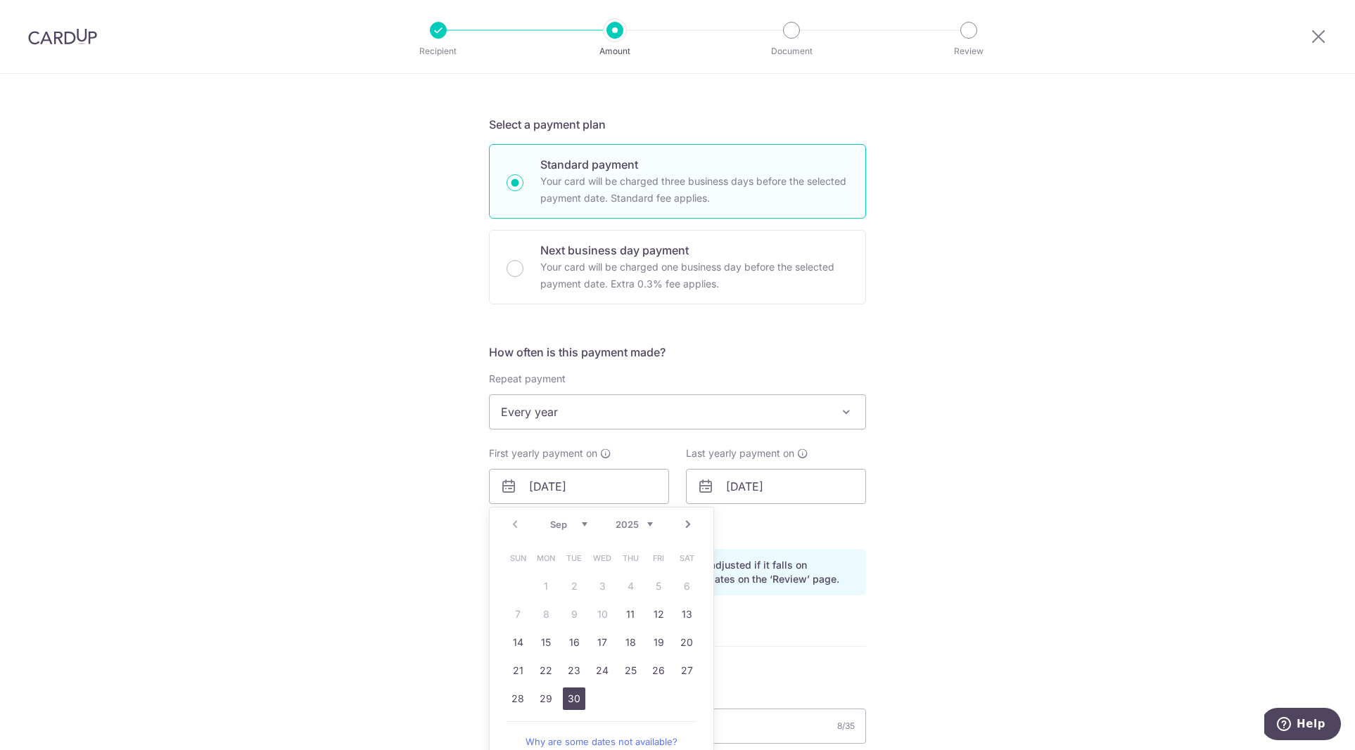
click at [567, 698] on link "30" at bounding box center [574, 699] width 23 height 23
type input "[DATE]"
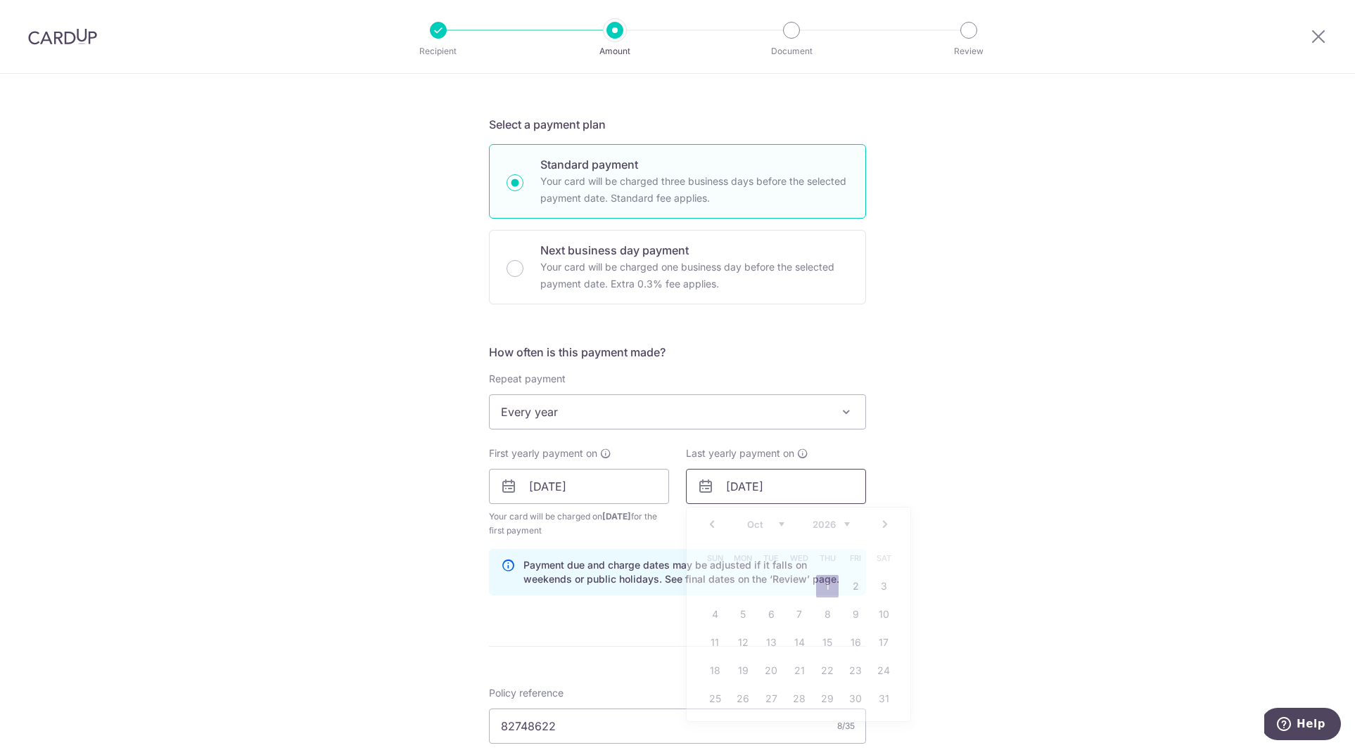
click at [802, 485] on input "01/10/2026" at bounding box center [776, 486] width 180 height 35
click at [786, 699] on td "30" at bounding box center [799, 699] width 28 height 28
type input "[DATE]"
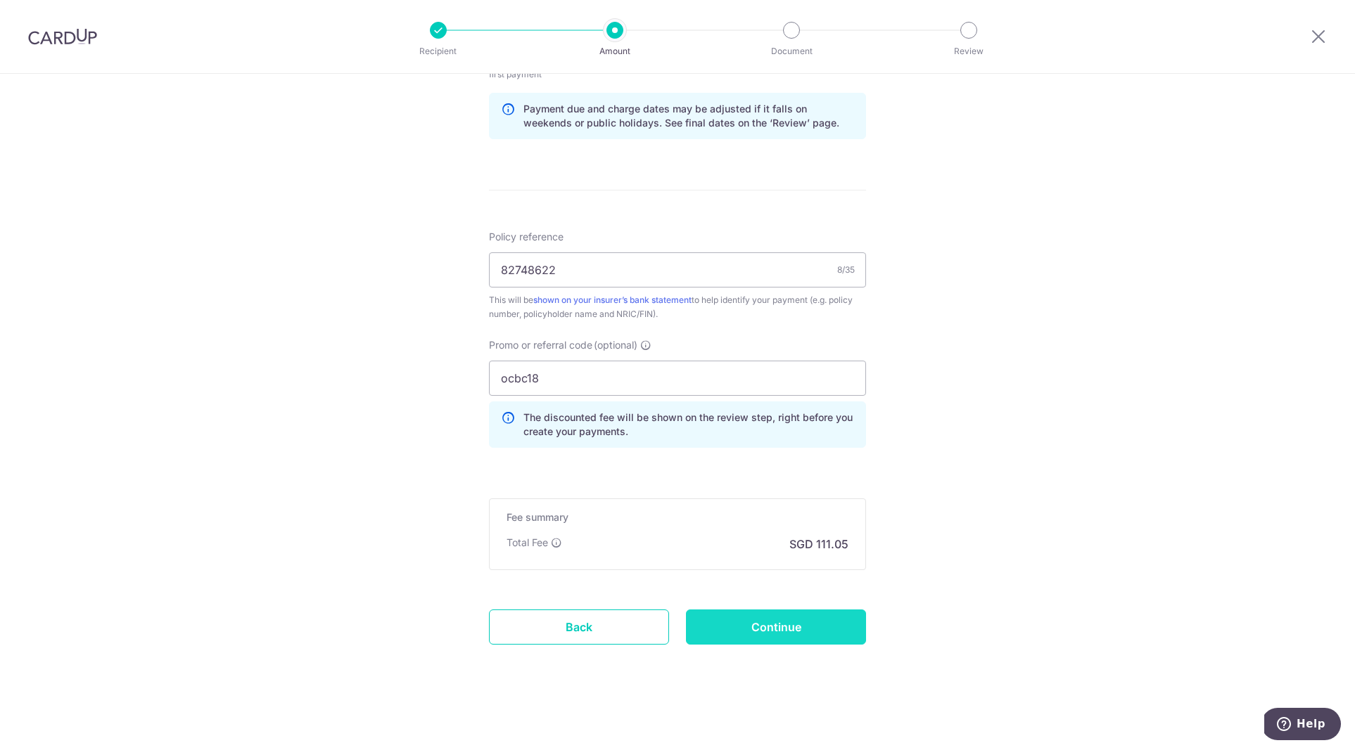
scroll to position [731, 0]
click at [795, 629] on input "Continue" at bounding box center [776, 627] width 180 height 35
type input "Create Schedule"
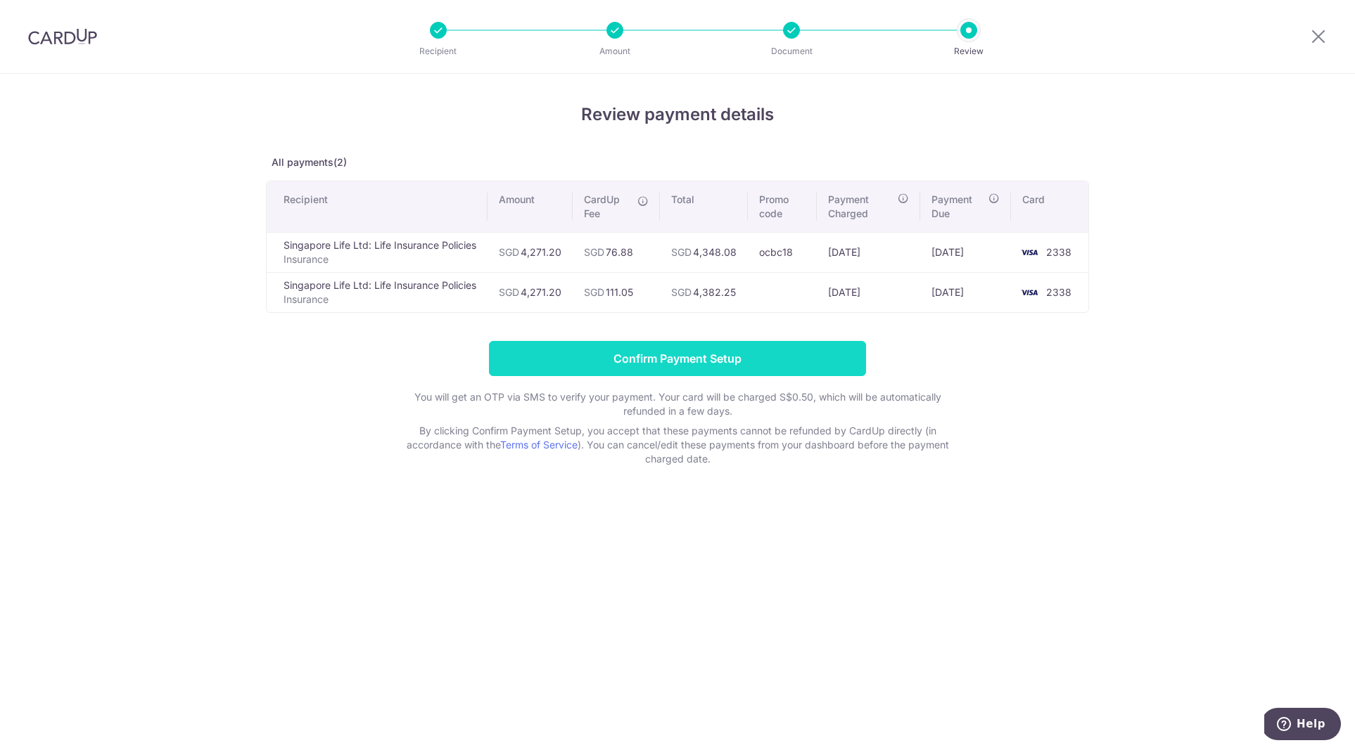
click at [675, 358] on input "Confirm Payment Setup" at bounding box center [677, 358] width 377 height 35
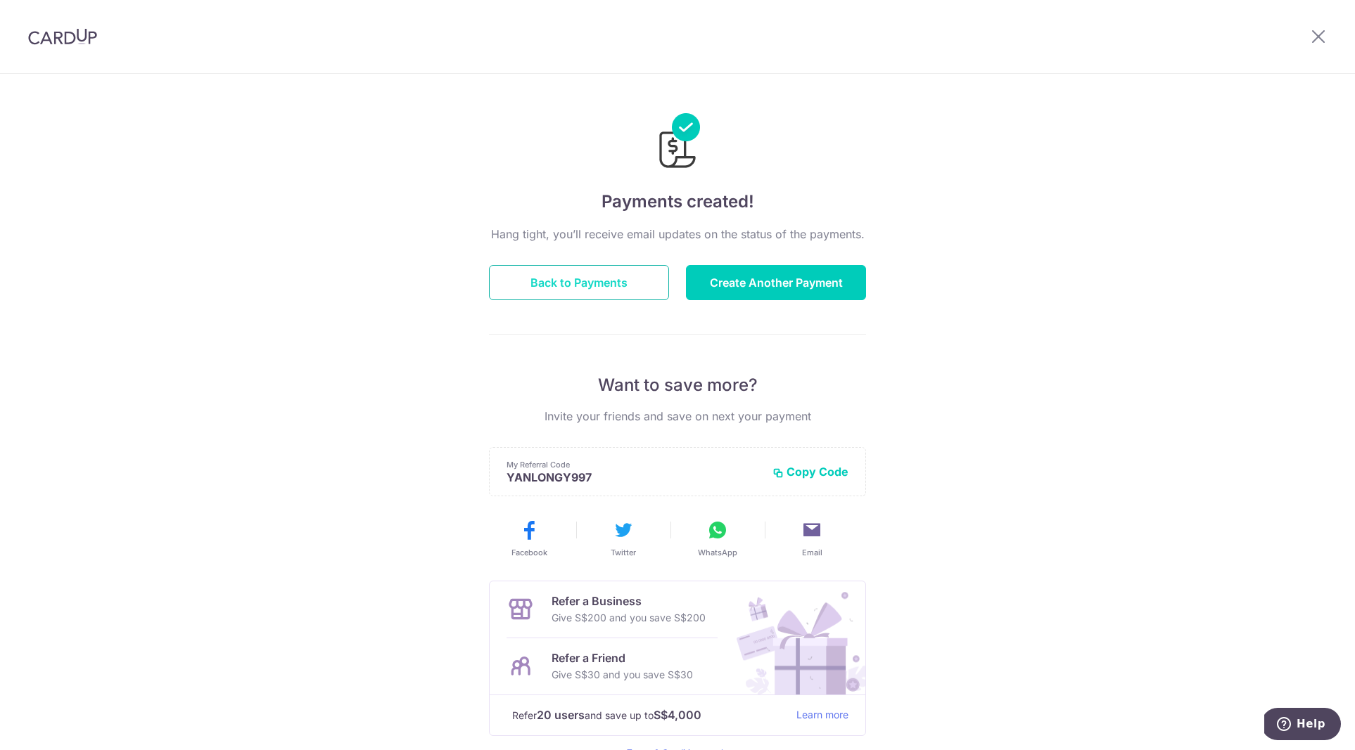
click at [543, 290] on button "Back to Payments" at bounding box center [579, 282] width 180 height 35
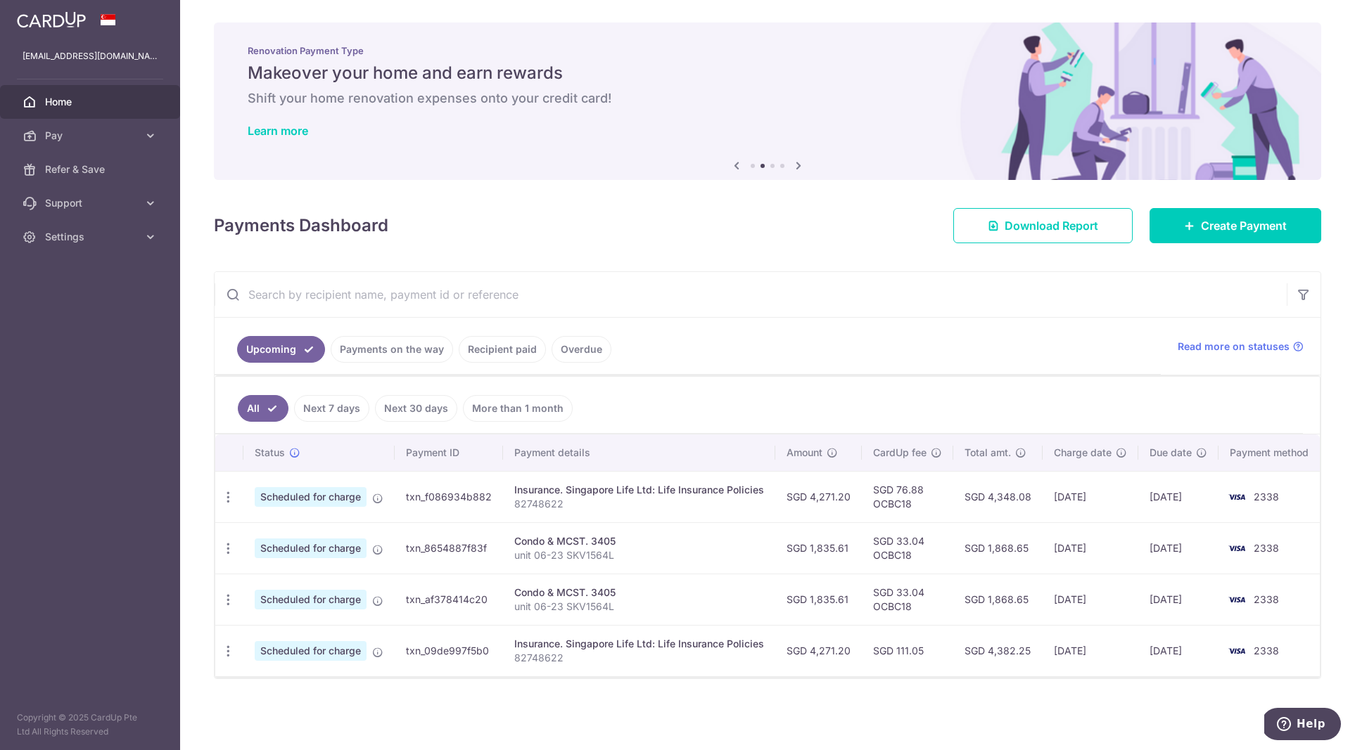
drag, startPoint x: 1030, startPoint y: 497, endPoint x: 987, endPoint y: 503, distance: 43.4
click at [987, 503] on td "SGD 4,348.08" at bounding box center [997, 496] width 89 height 51
